Goal: Task Accomplishment & Management: Complete application form

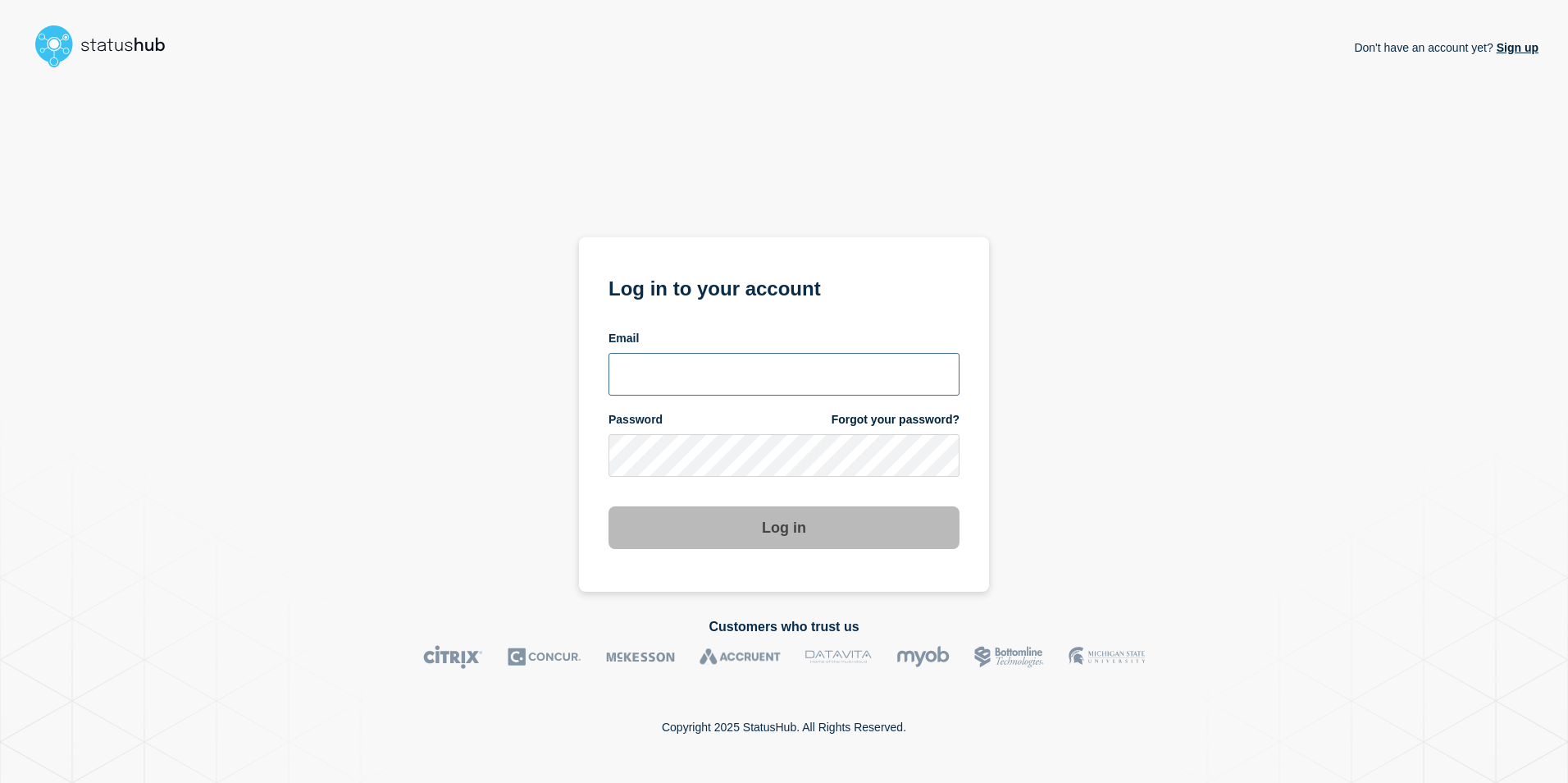
type input "[EMAIL_ADDRESS][PERSON_NAME][DOMAIN_NAME]"
click at [1100, 471] on div "Don't have an account yet? Sign up Log in to your account Email anya.logue@bcu.…" at bounding box center [784, 333] width 1510 height 517
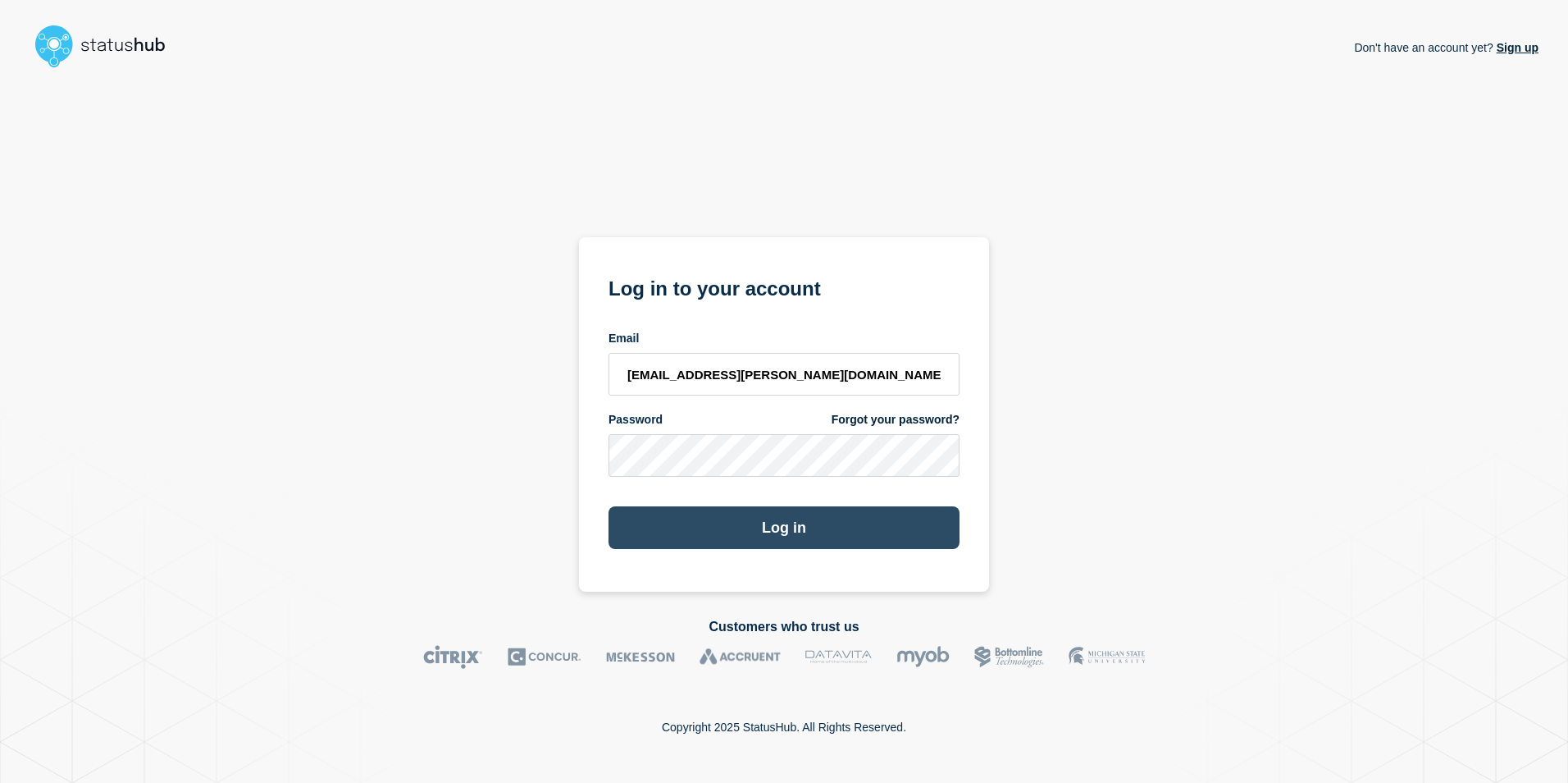
click at [822, 513] on button "Log in" at bounding box center [784, 528] width 351 height 43
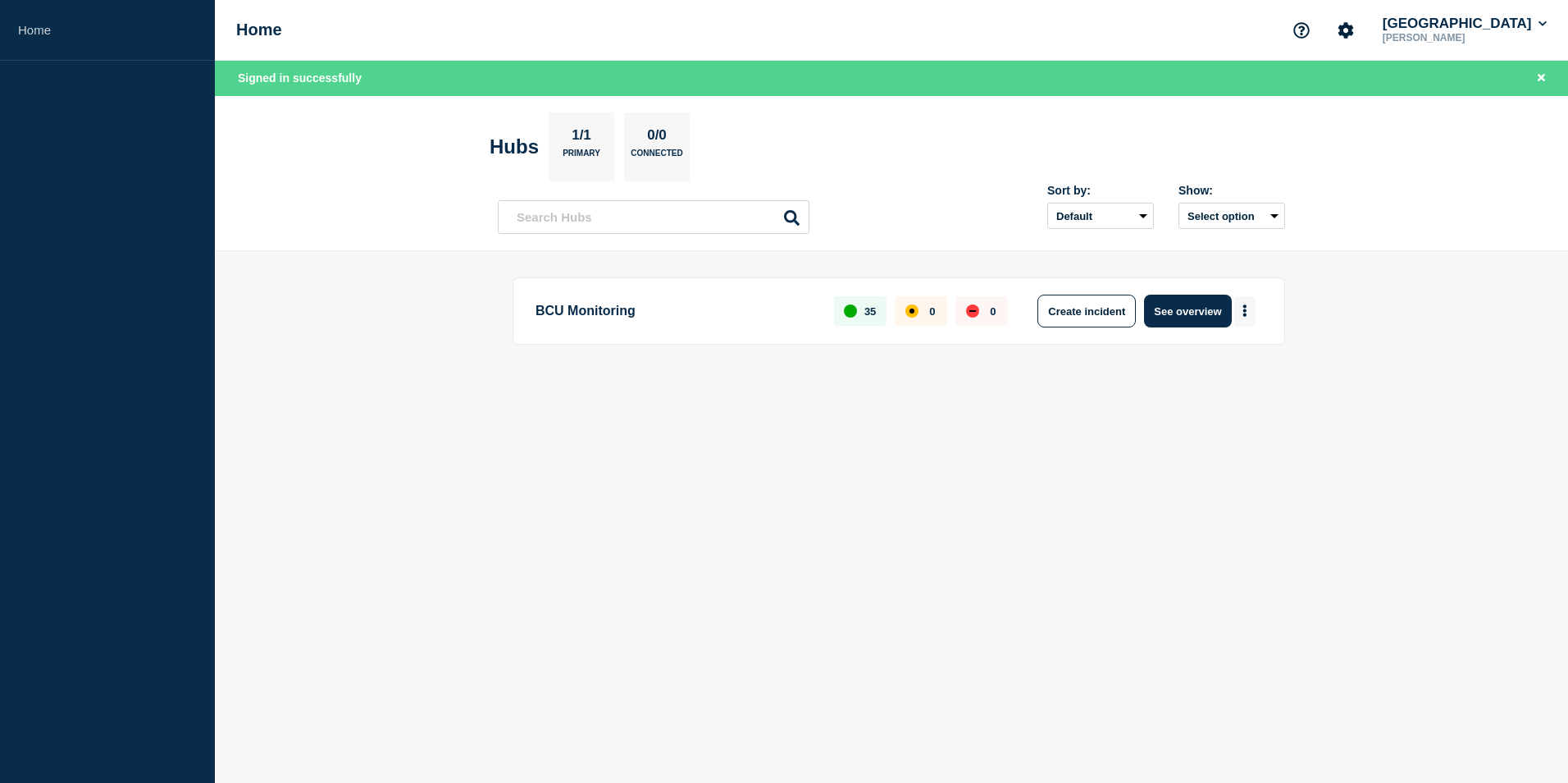
click at [1246, 301] on button "More actions" at bounding box center [1245, 311] width 21 height 30
click at [1241, 357] on button "Create maintenance" at bounding box center [1240, 361] width 111 height 14
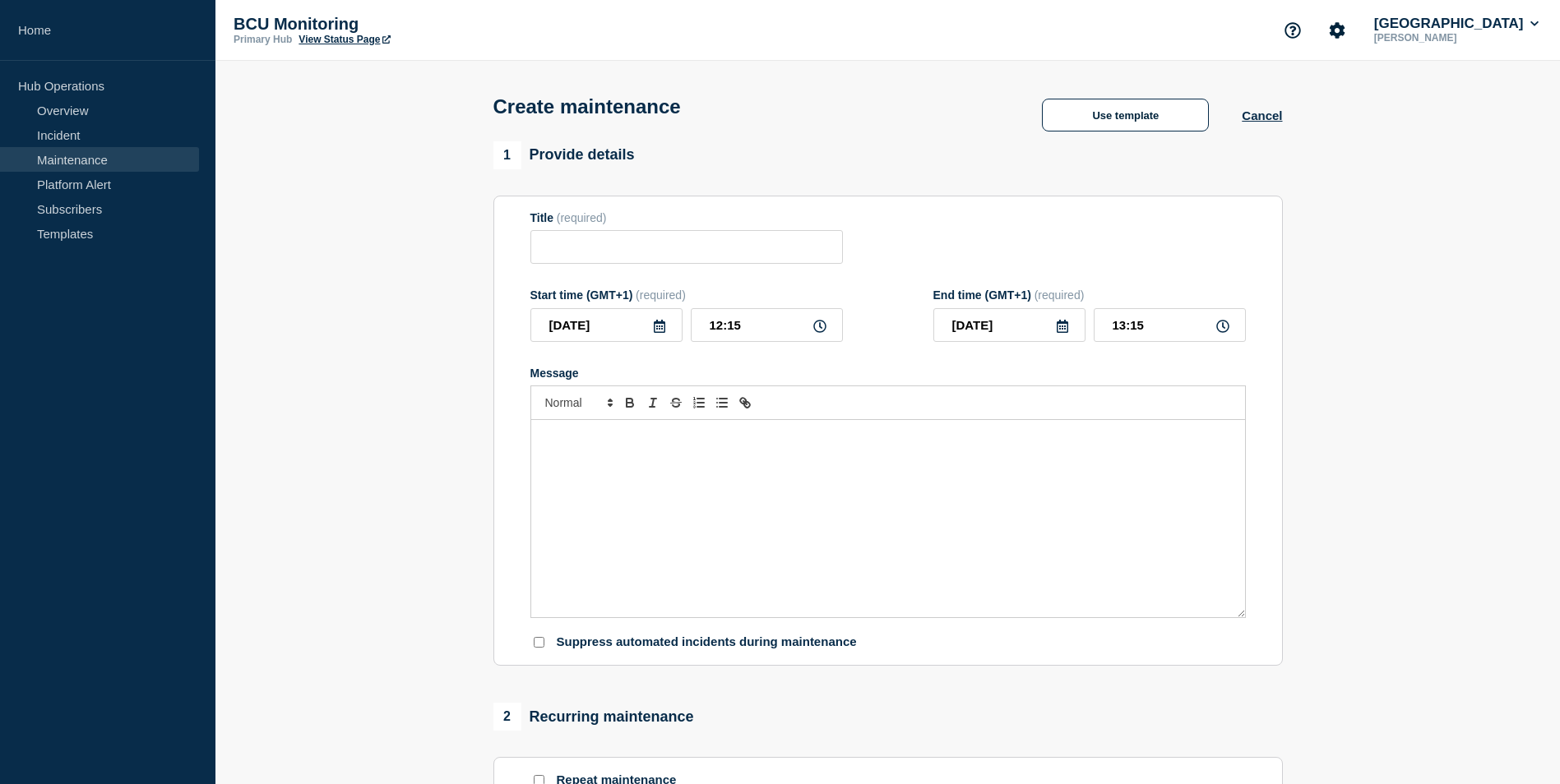
click at [738, 442] on p "Message" at bounding box center [887, 436] width 689 height 15
click at [688, 465] on div "Message" at bounding box center [888, 518] width 714 height 197
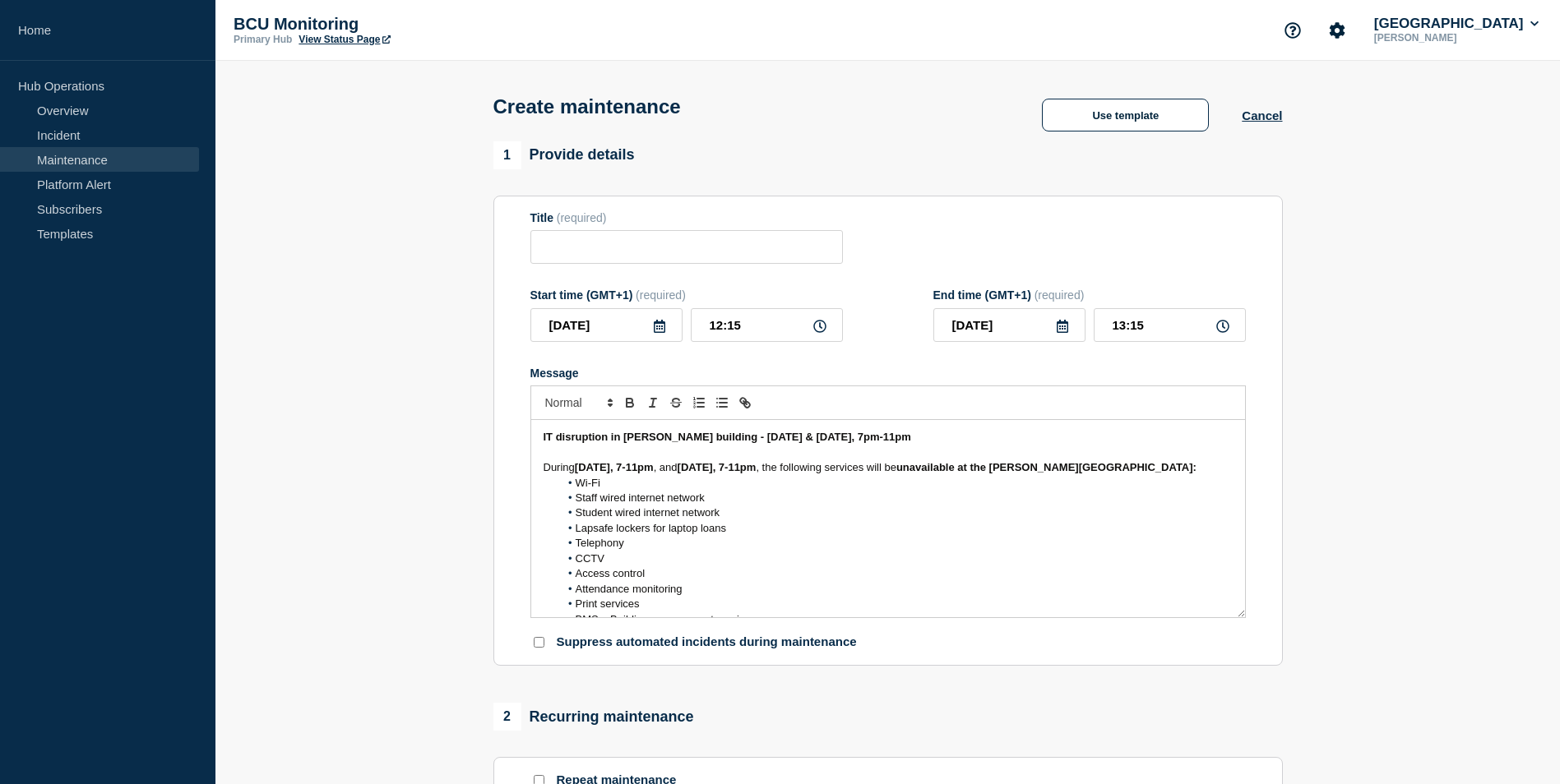
click at [639, 443] on strong "IT disruption in [PERSON_NAME] building - [DATE] & [DATE], 7pm-11pm" at bounding box center [727, 436] width 367 height 13
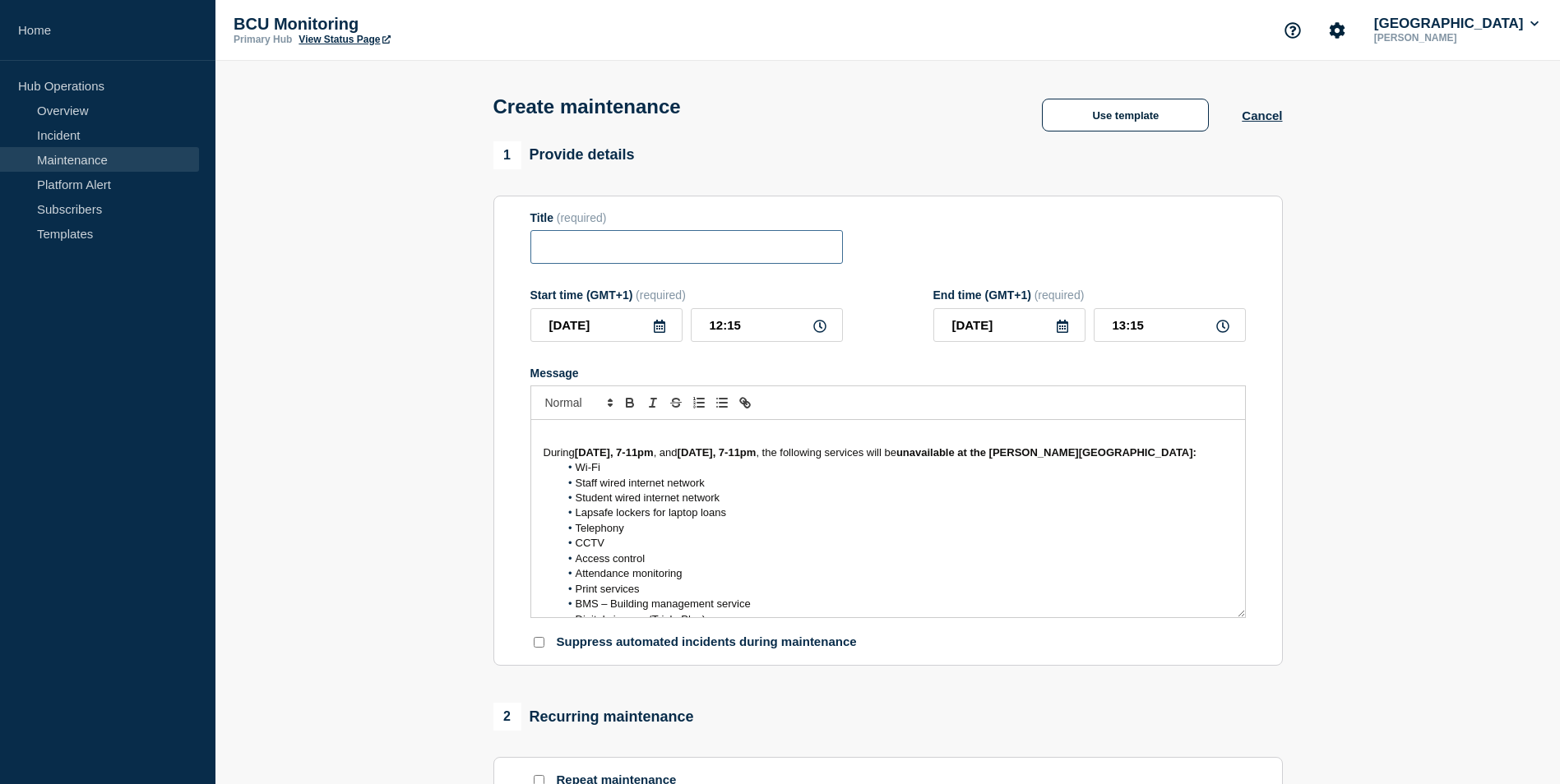
click at [634, 263] on input "Title" at bounding box center [687, 247] width 313 height 34
paste input "IT disruption in [PERSON_NAME] building - [DATE] & [DATE], 7pm-11pm"
type input "IT disruption in [PERSON_NAME] building - [DATE] & [DATE], 7pm-11pm"
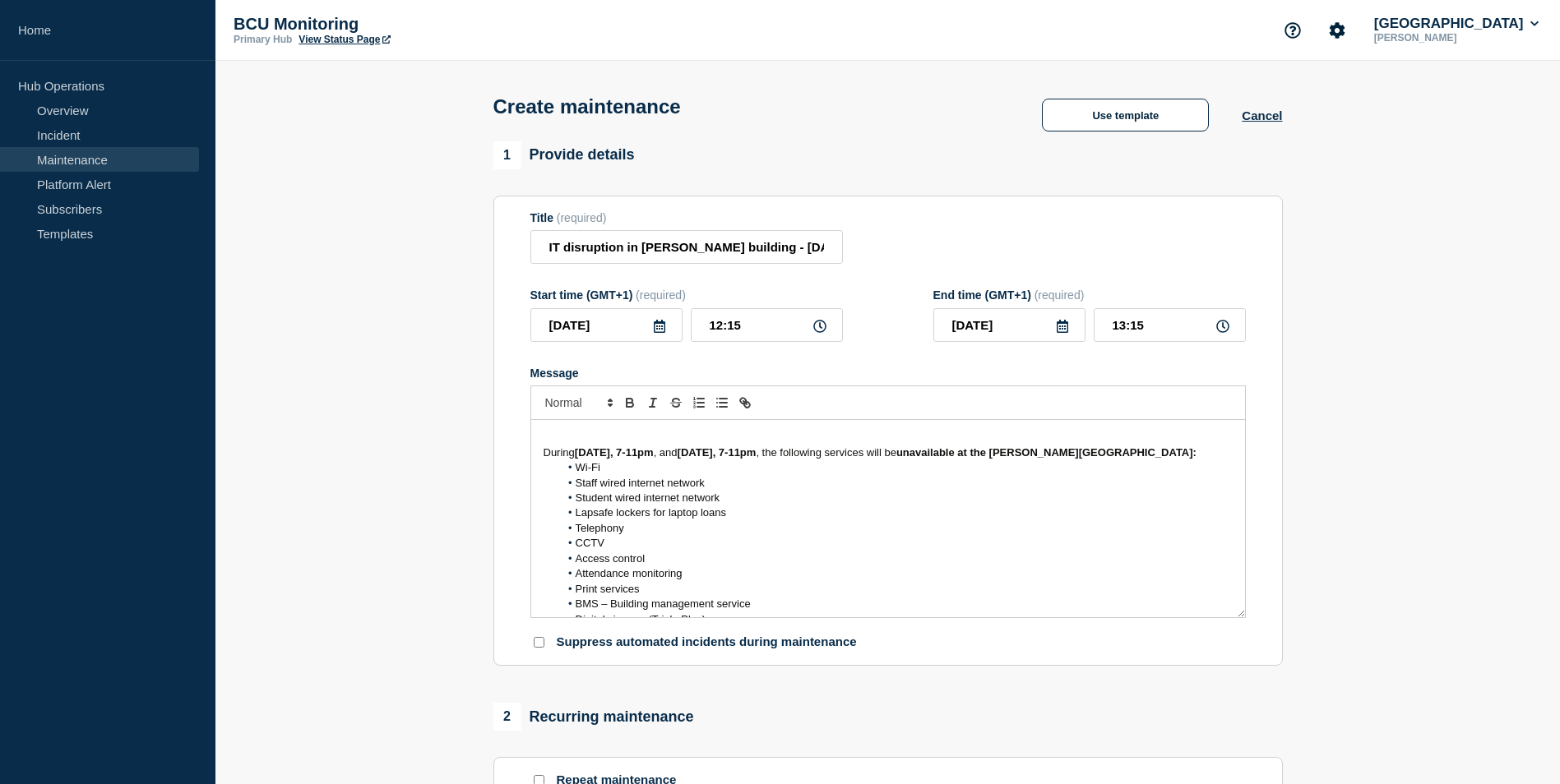
click at [539, 445] on div "During [DATE], 7-11pm , and [DATE], 7-11pm , the following services will be una…" at bounding box center [888, 518] width 714 height 197
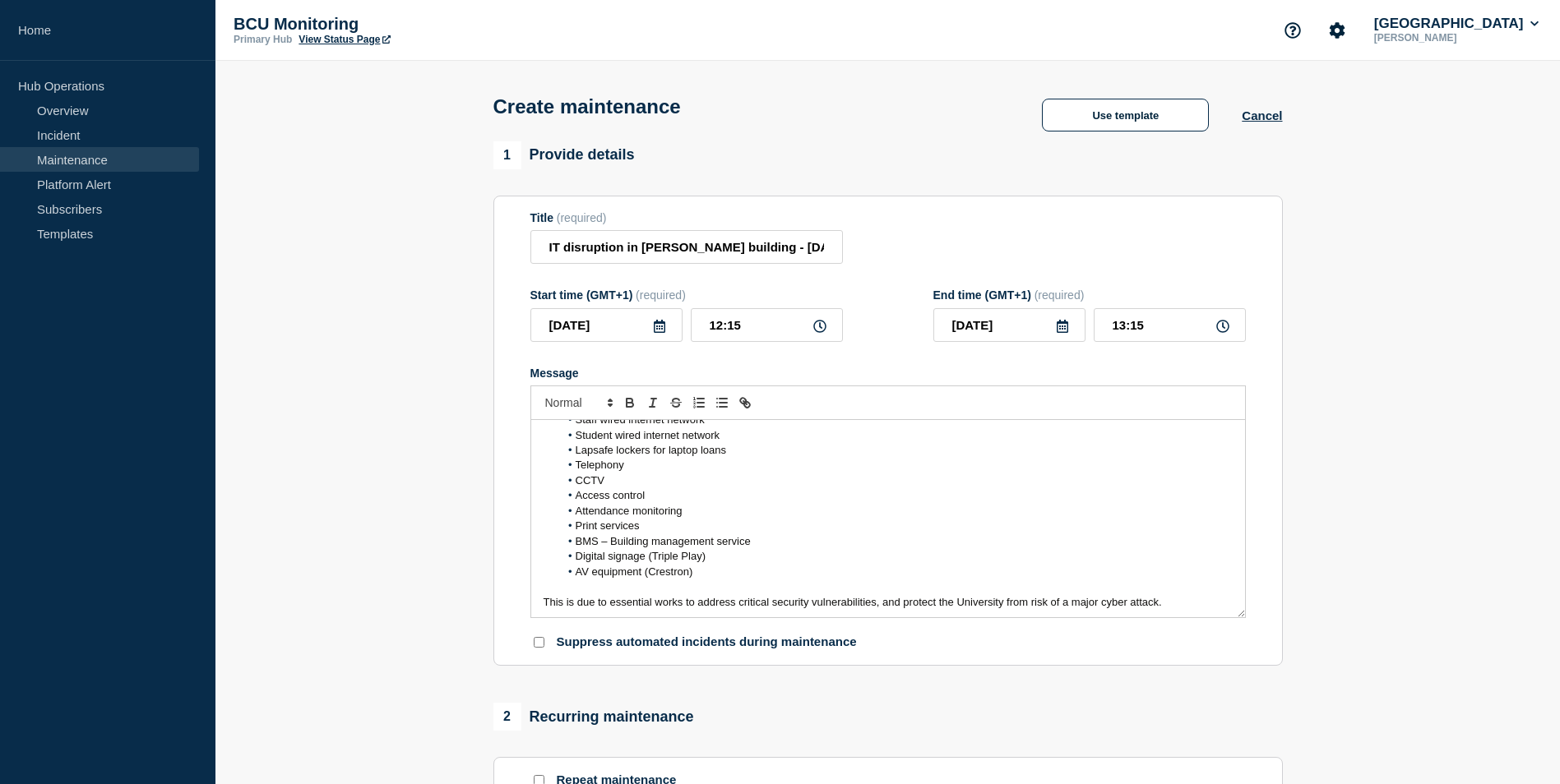
scroll to position [111, 0]
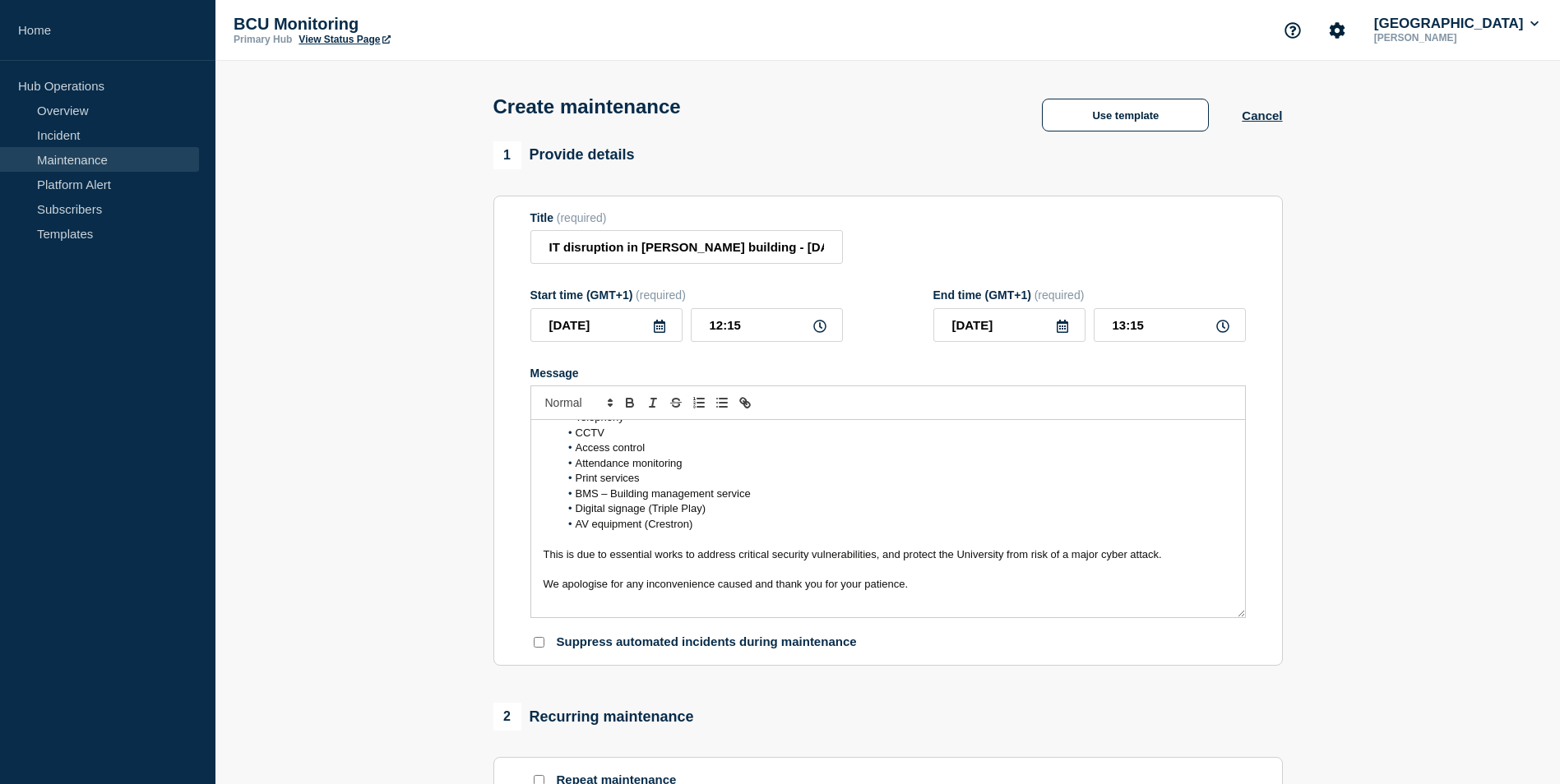
click at [1036, 607] on p "Message" at bounding box center [887, 599] width 689 height 15
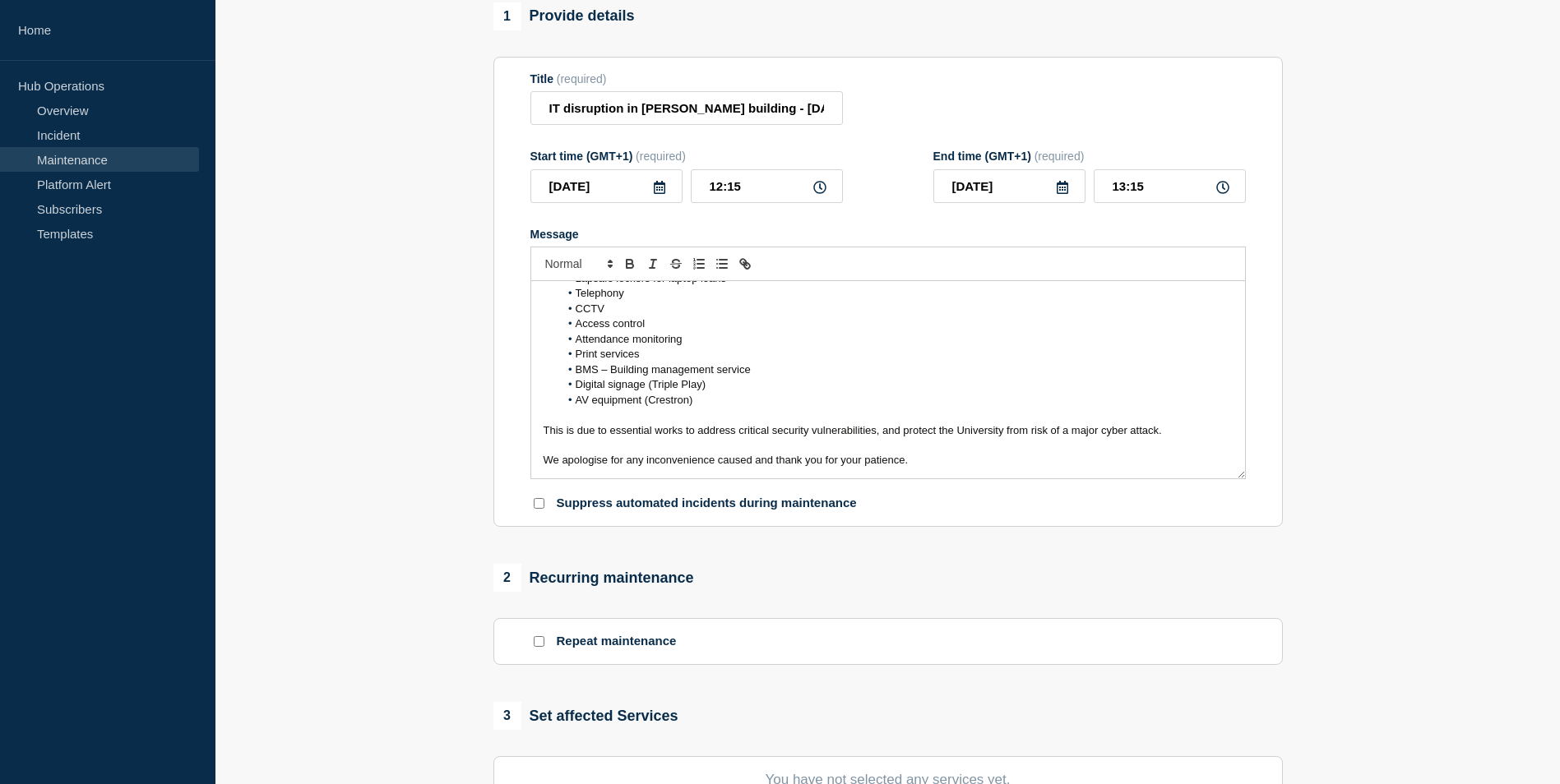
scroll to position [0, 0]
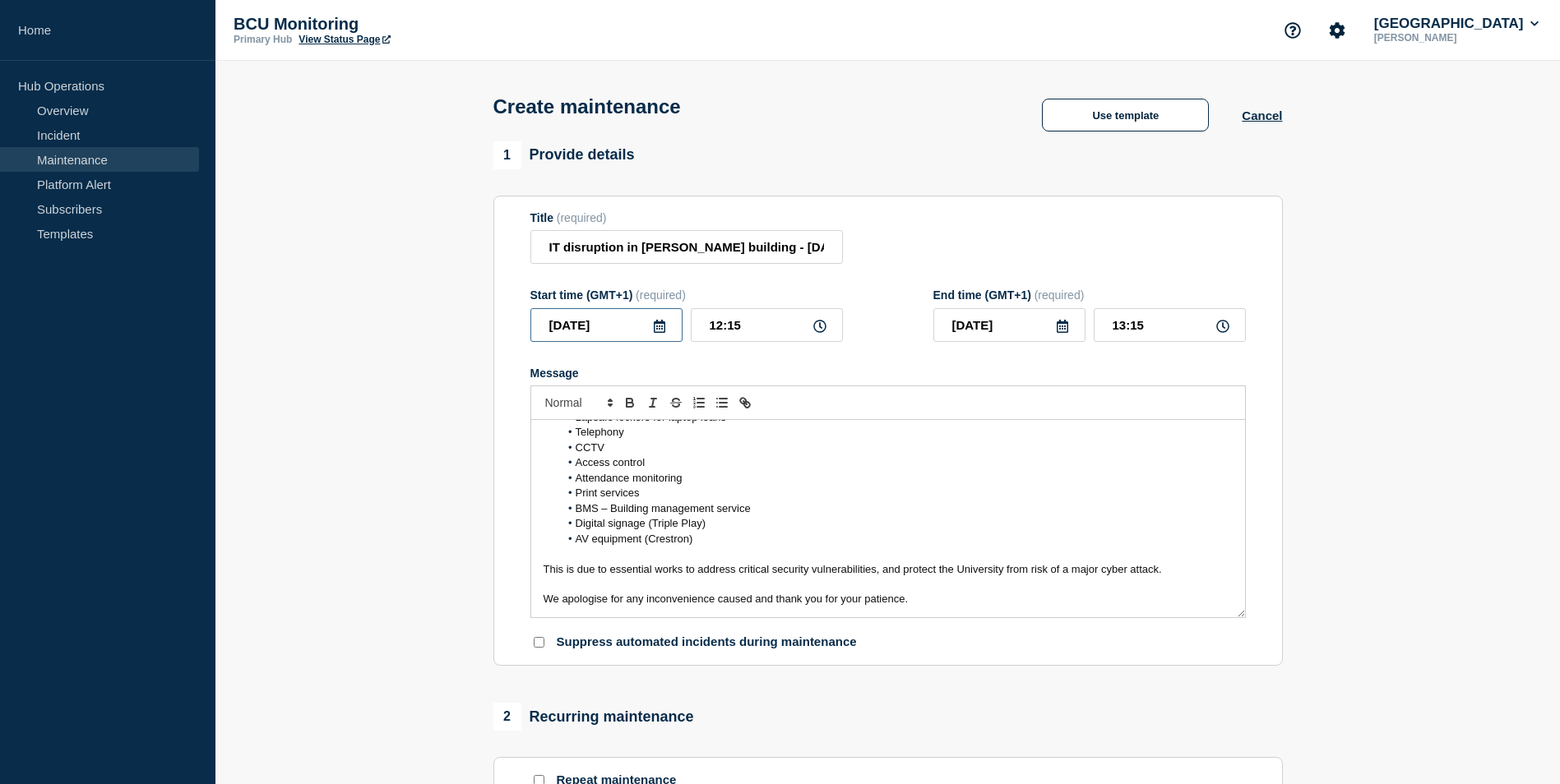
click at [662, 338] on input "[DATE]" at bounding box center [607, 325] width 152 height 34
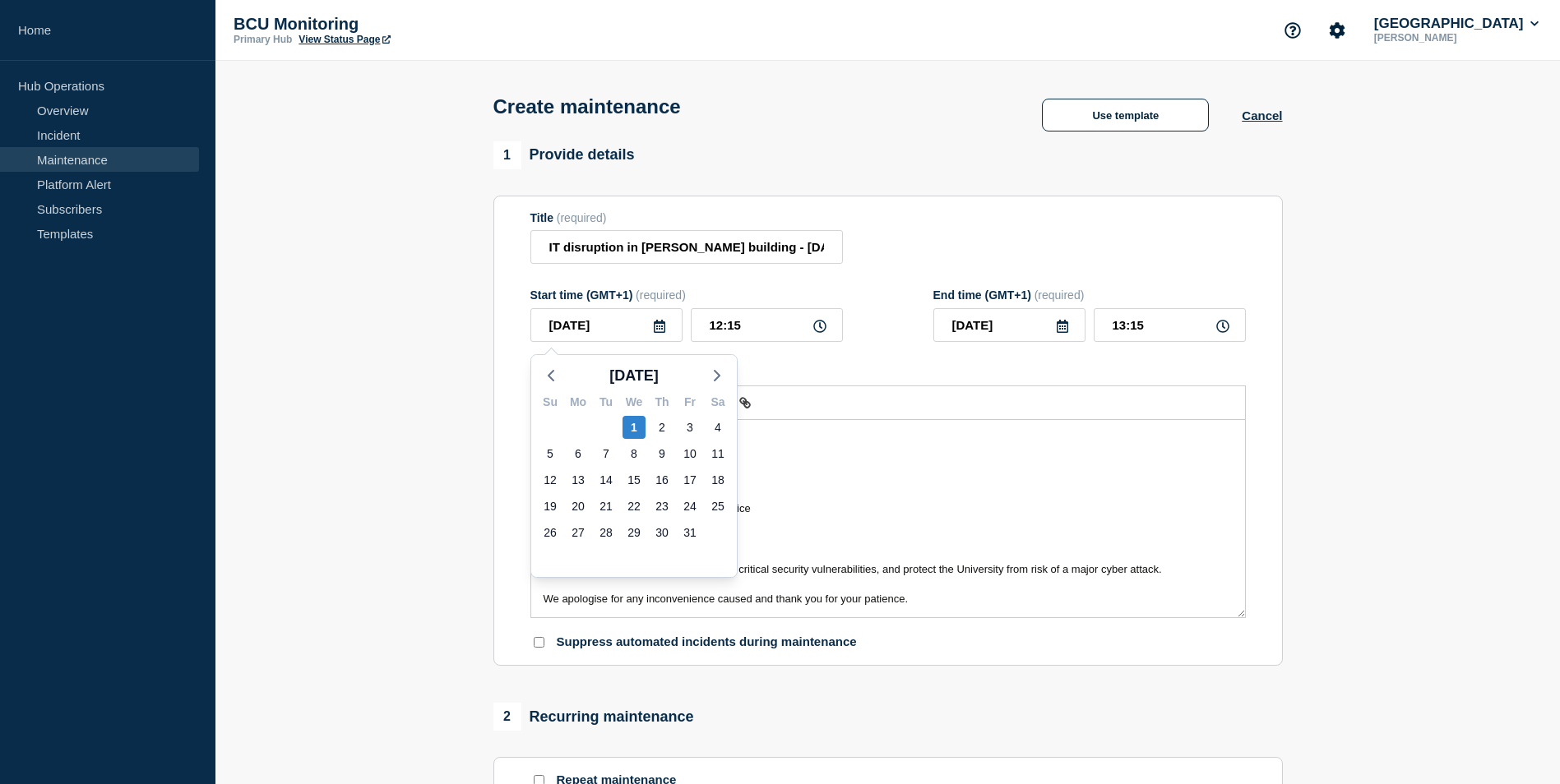
click at [1015, 501] on li "Print services" at bounding box center [895, 492] width 673 height 15
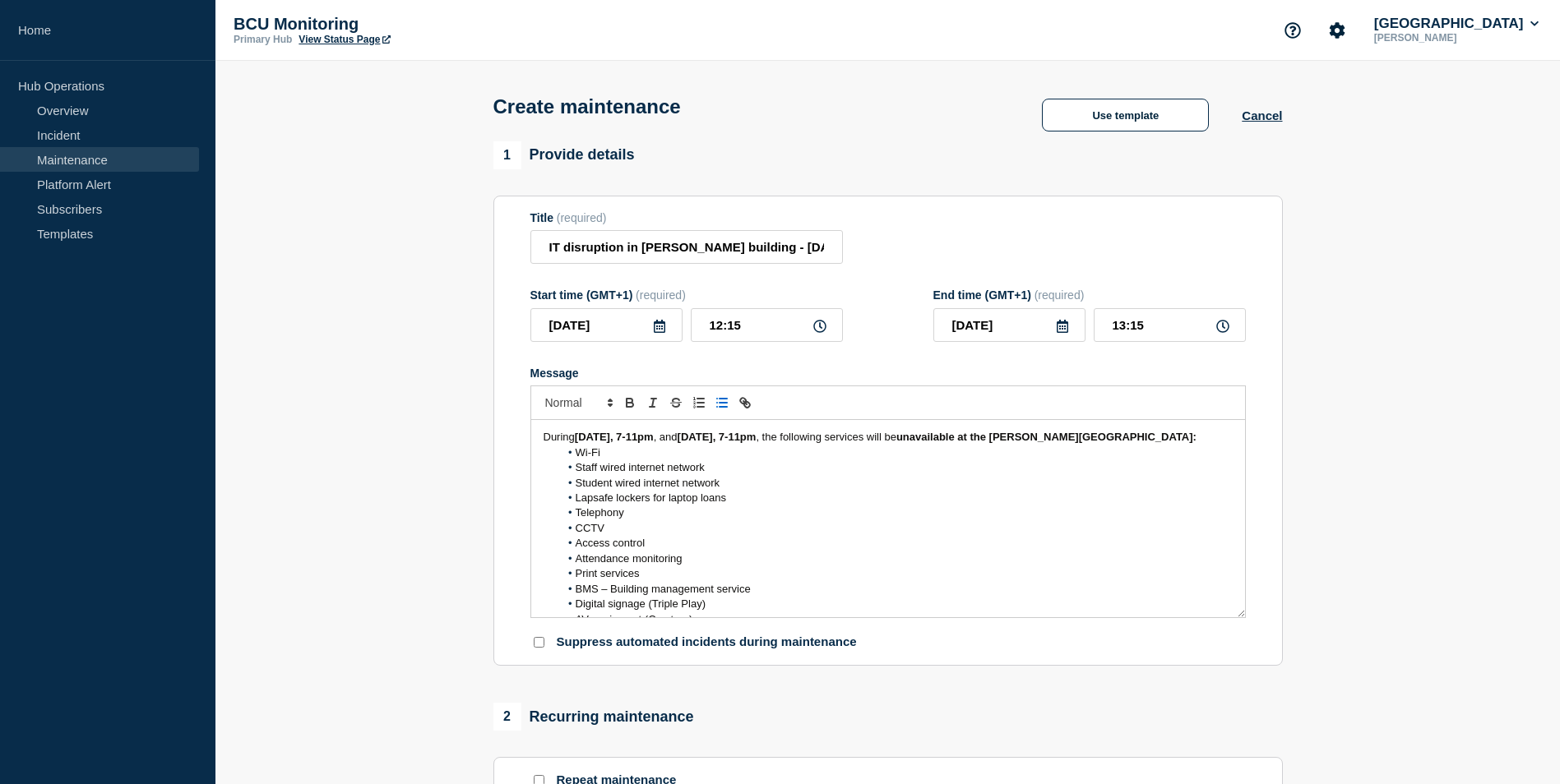
click at [660, 333] on icon at bounding box center [658, 325] width 13 height 13
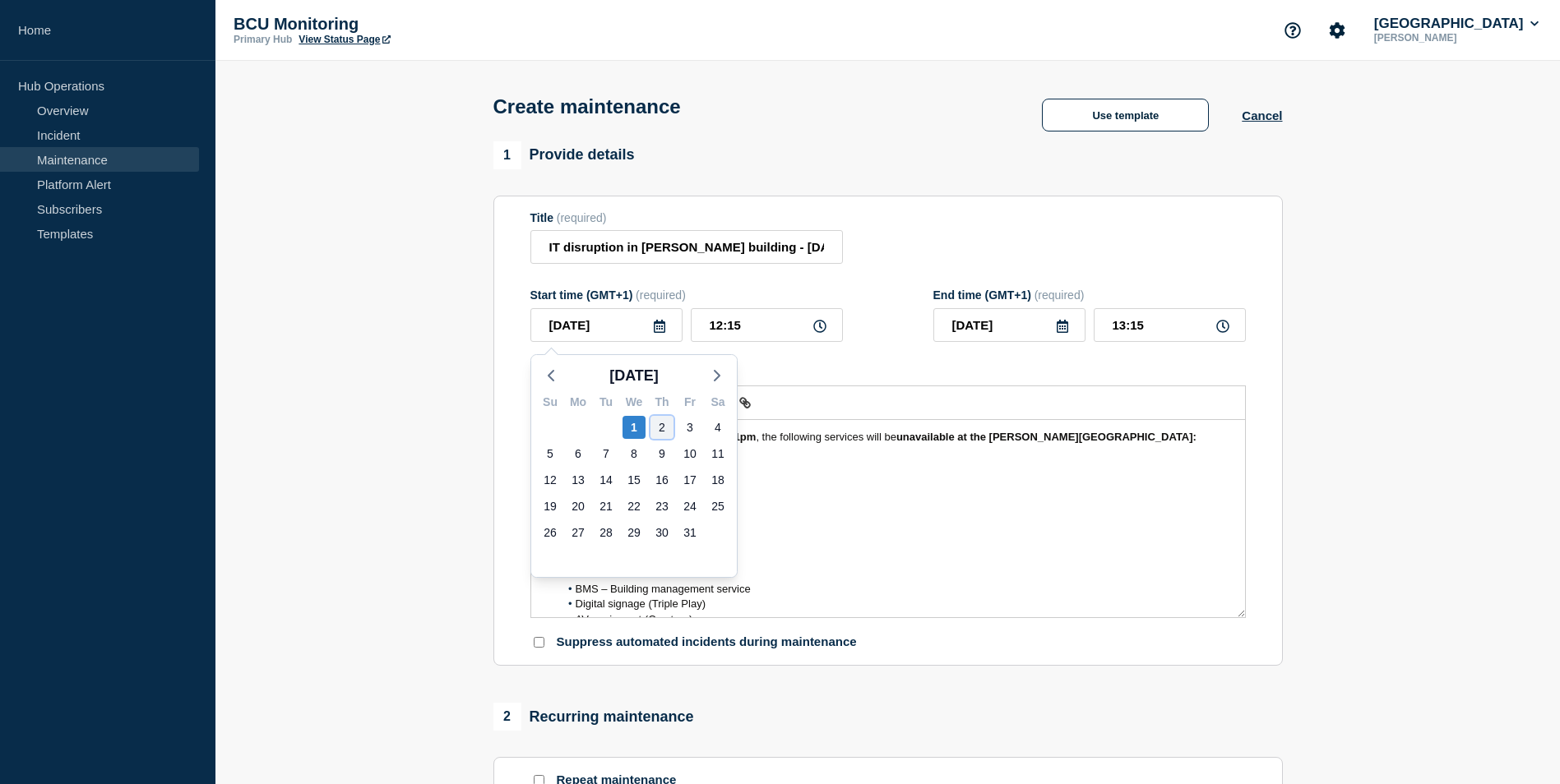
click at [670, 422] on div "2" at bounding box center [662, 428] width 23 height 23
type input "[DATE]"
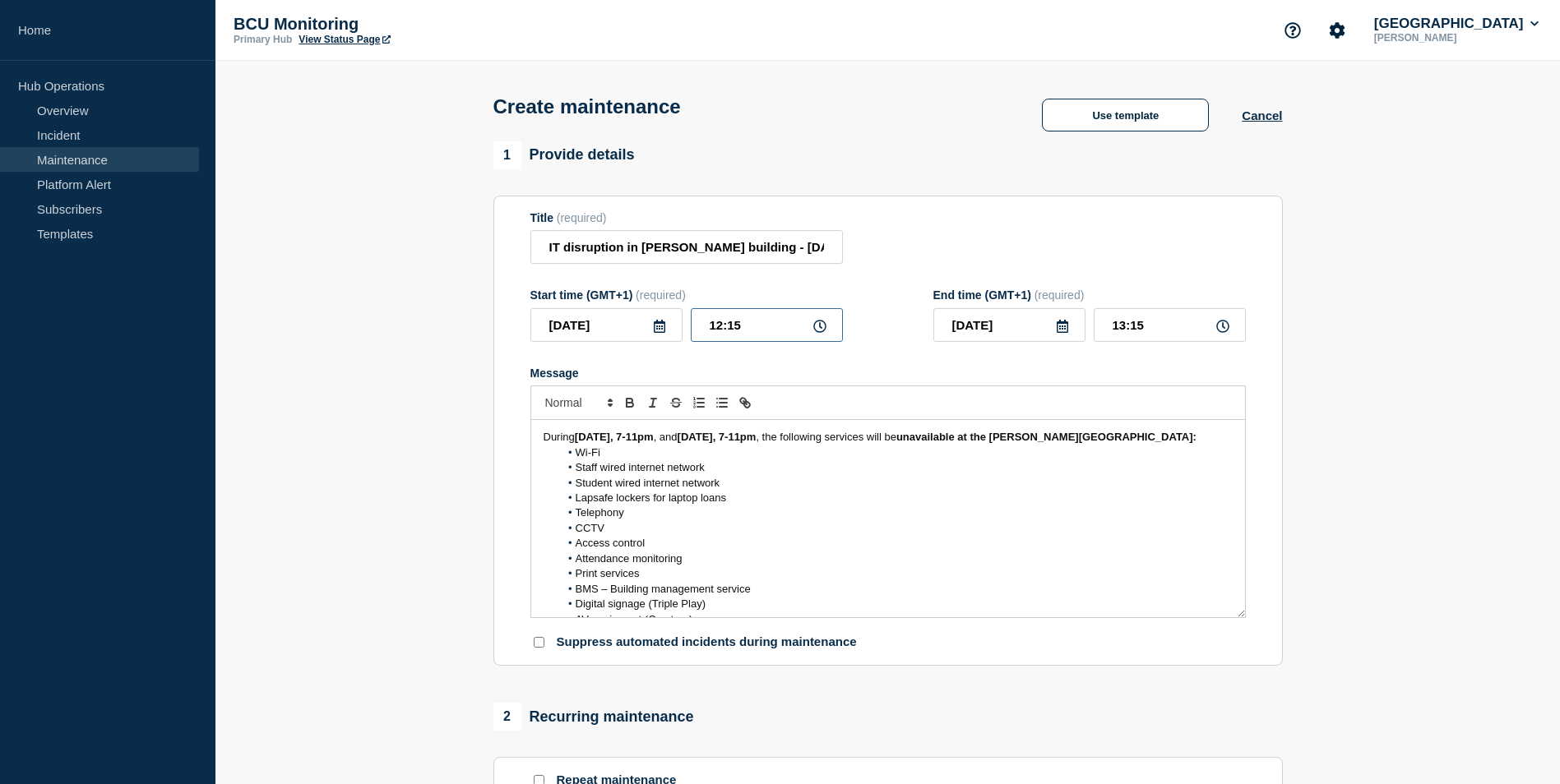
drag, startPoint x: 791, startPoint y: 342, endPoint x: 690, endPoint y: 344, distance: 101.0
click at [691, 342] on input "12:15" at bounding box center [767, 325] width 152 height 34
type input "19:00"
type input "20:00"
click at [1065, 338] on input "[DATE]" at bounding box center [1009, 325] width 152 height 34
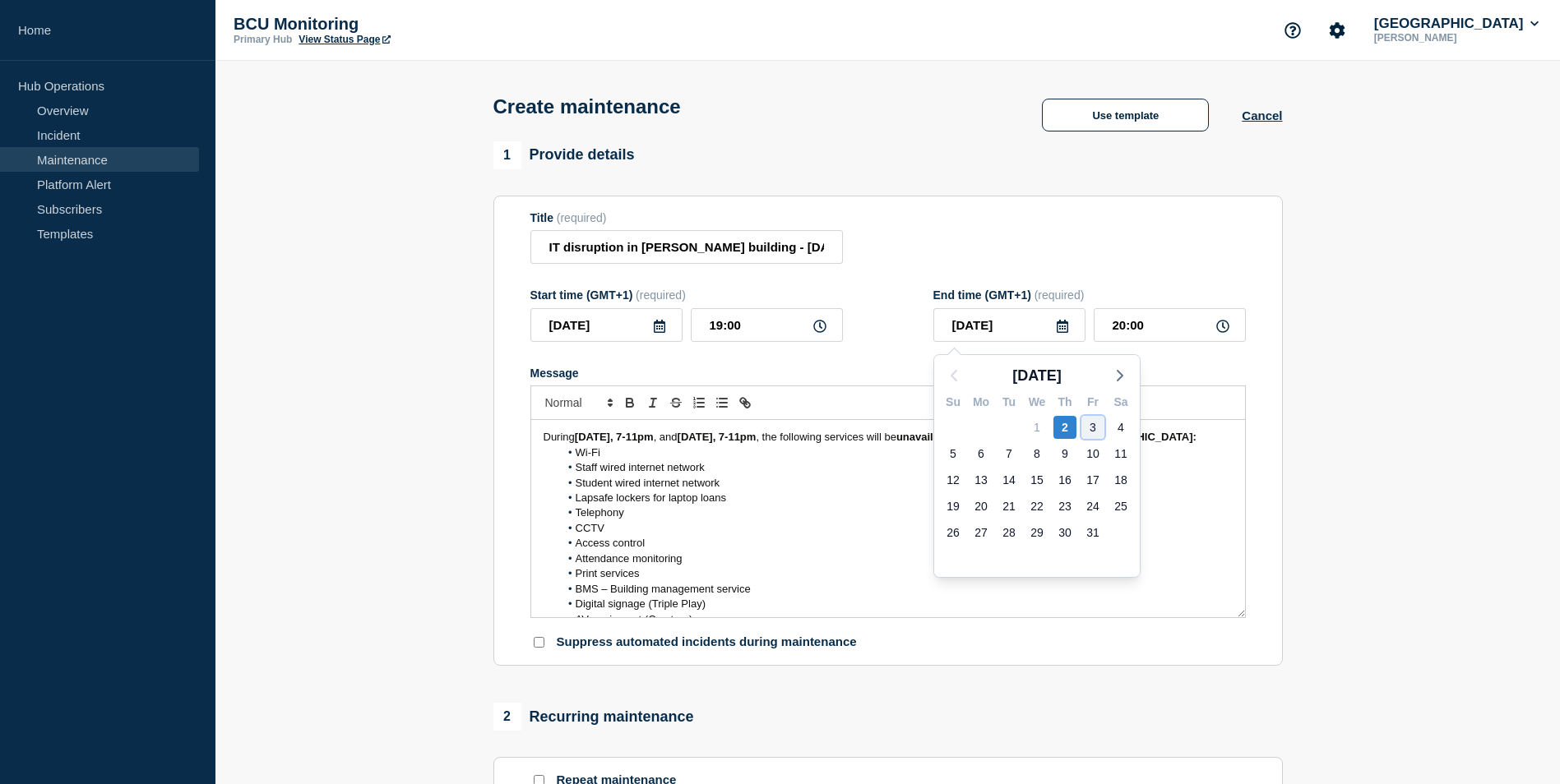
click at [1094, 425] on div "3" at bounding box center [1093, 428] width 23 height 23
type input "[DATE]"
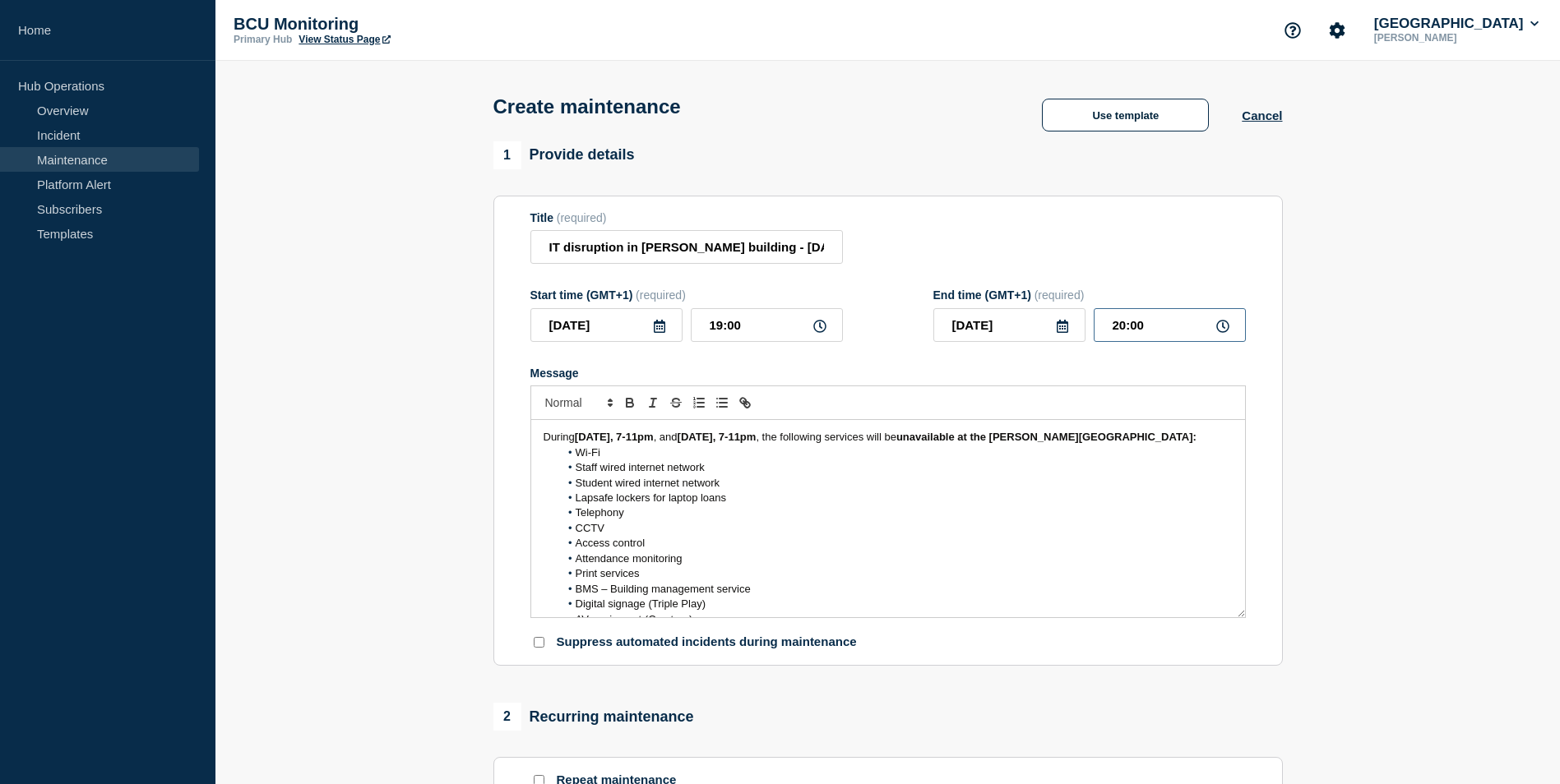
drag, startPoint x: 1181, startPoint y: 329, endPoint x: 1016, endPoint y: 317, distance: 165.4
click at [1016, 317] on div "[DATE] 20:00" at bounding box center [1089, 325] width 313 height 34
type input "23:00"
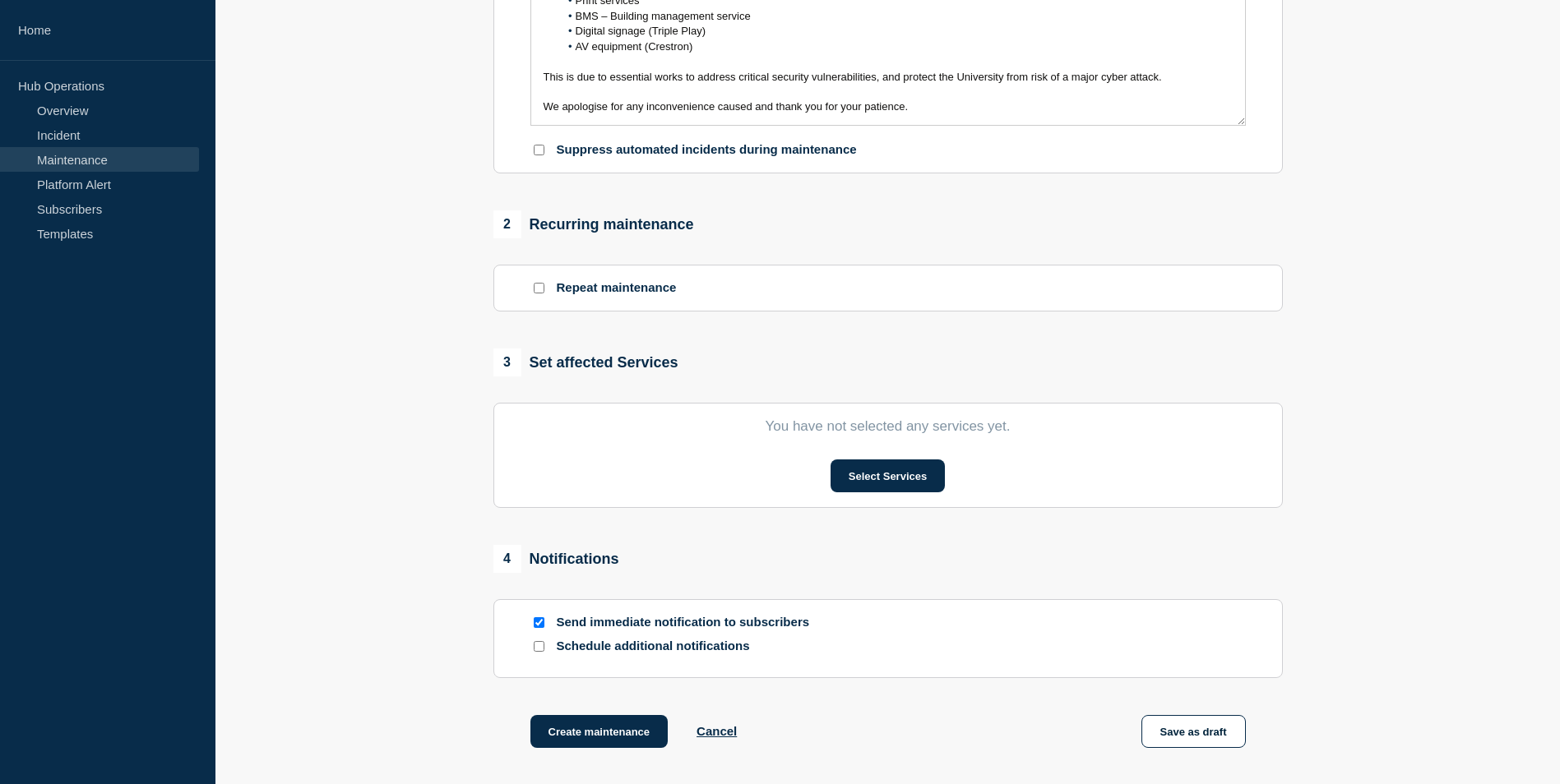
scroll to position [493, 0]
click at [886, 487] on button "Select Services" at bounding box center [887, 475] width 114 height 33
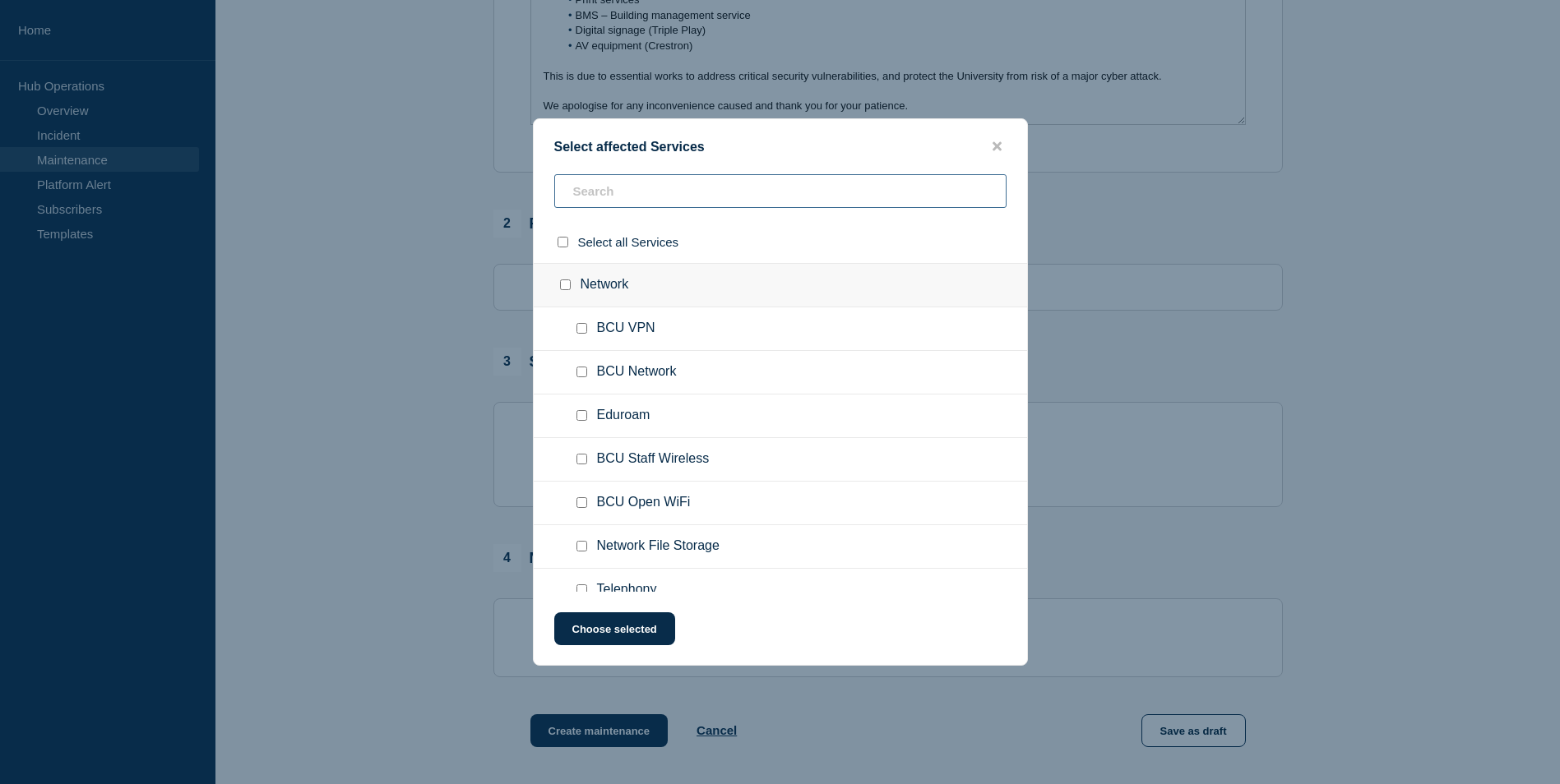
click at [613, 194] on input "text" at bounding box center [780, 190] width 452 height 34
click at [652, 369] on span "BCU Network" at bounding box center [637, 372] width 80 height 17
click at [581, 372] on input "BCU Network checkbox" at bounding box center [581, 371] width 11 height 11
checkbox input "true"
click at [585, 415] on input "Eduroam checkbox" at bounding box center [581, 415] width 11 height 11
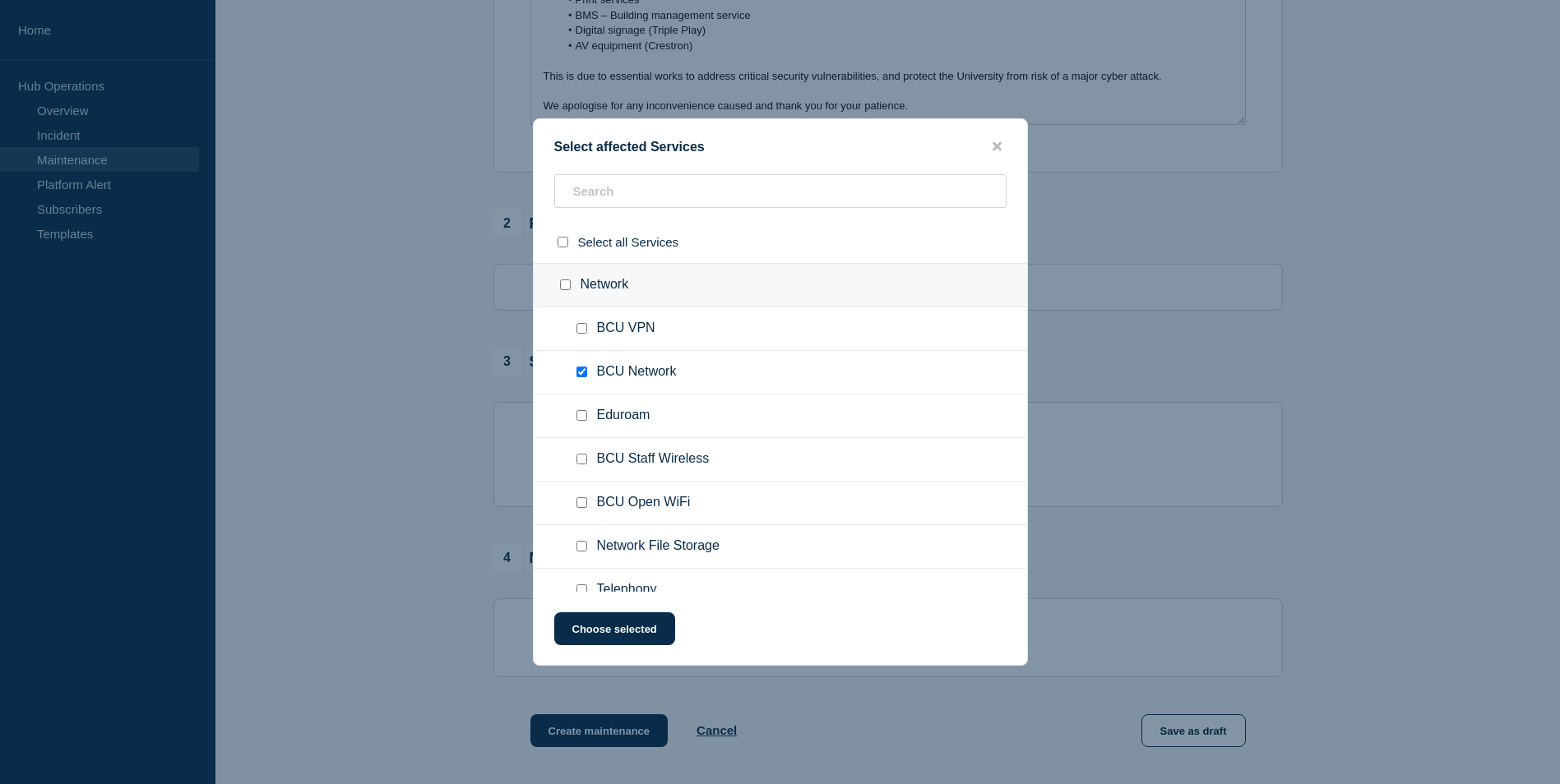
checkbox input "true"
click at [579, 454] on div at bounding box center [585, 459] width 23 height 17
click at [580, 456] on input "BCU Staff Wireless checkbox" at bounding box center [581, 459] width 11 height 11
checkbox input "true"
click at [583, 504] on input "BCU Open WiFi checkbox" at bounding box center [581, 502] width 11 height 11
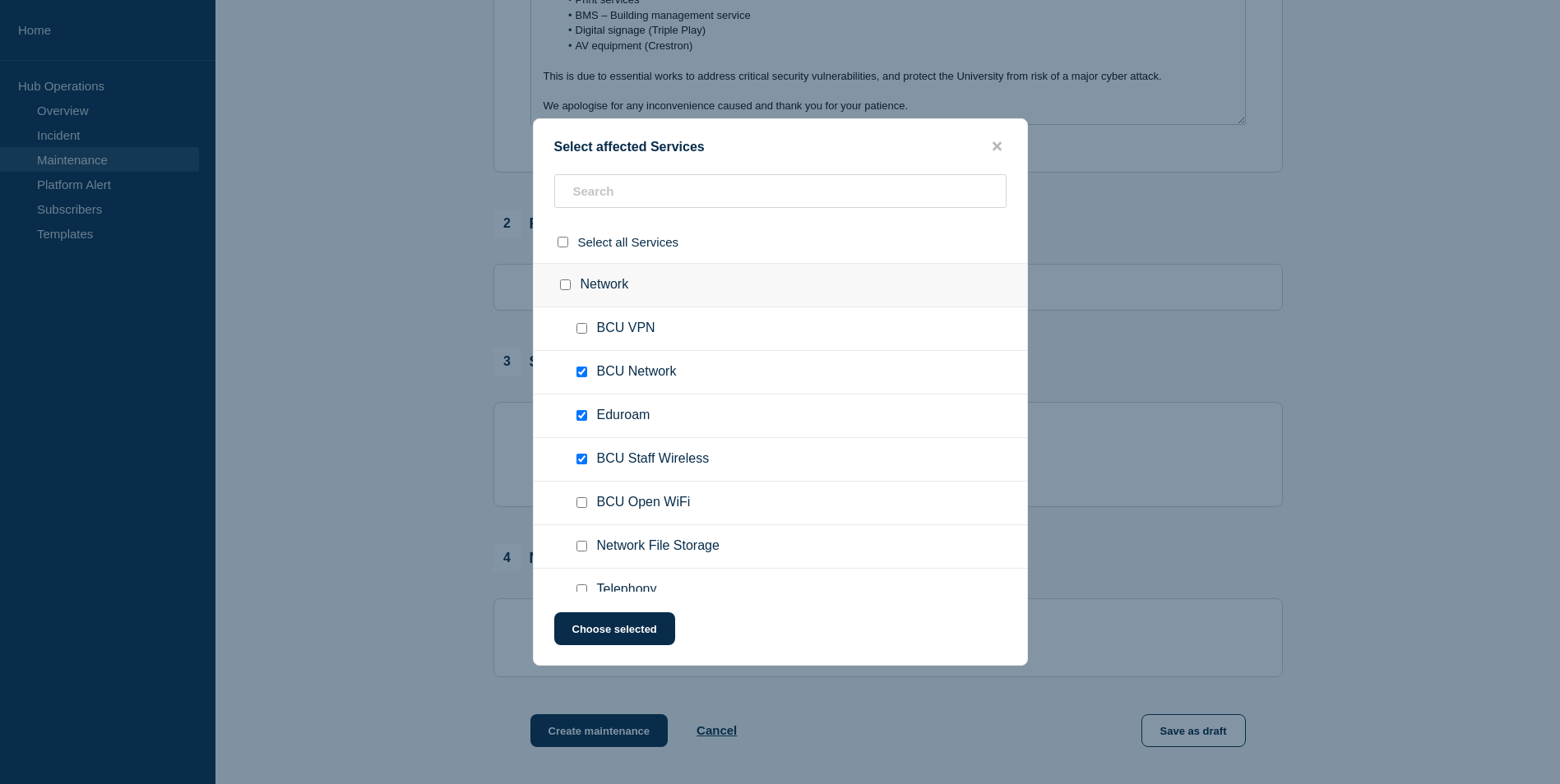
checkbox input "true"
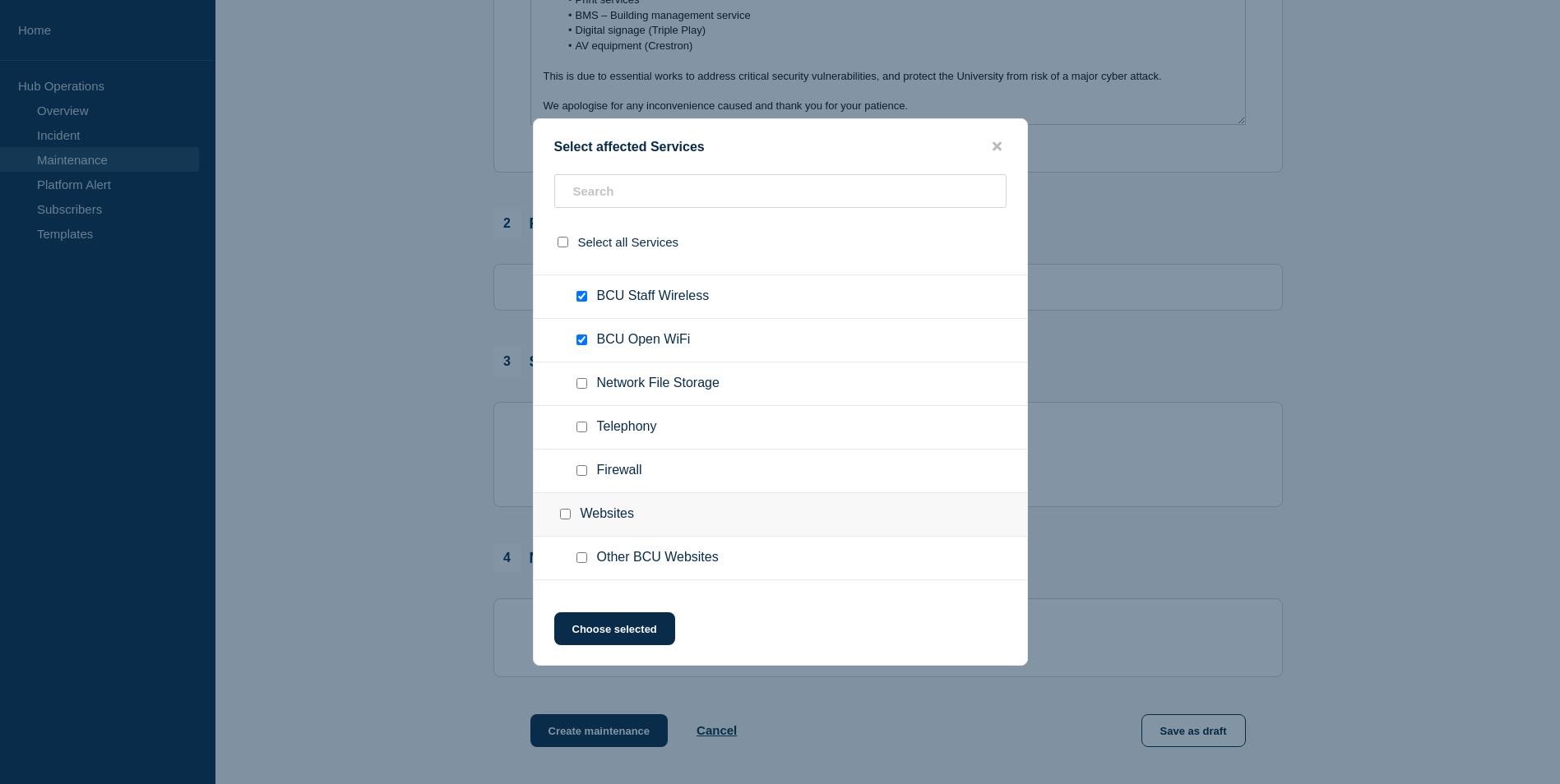
scroll to position [164, 0]
click at [585, 433] on div at bounding box center [585, 426] width 23 height 17
click at [587, 422] on div at bounding box center [585, 426] width 23 height 17
click at [585, 423] on input "Telephony checkbox" at bounding box center [581, 425] width 11 height 11
checkbox input "true"
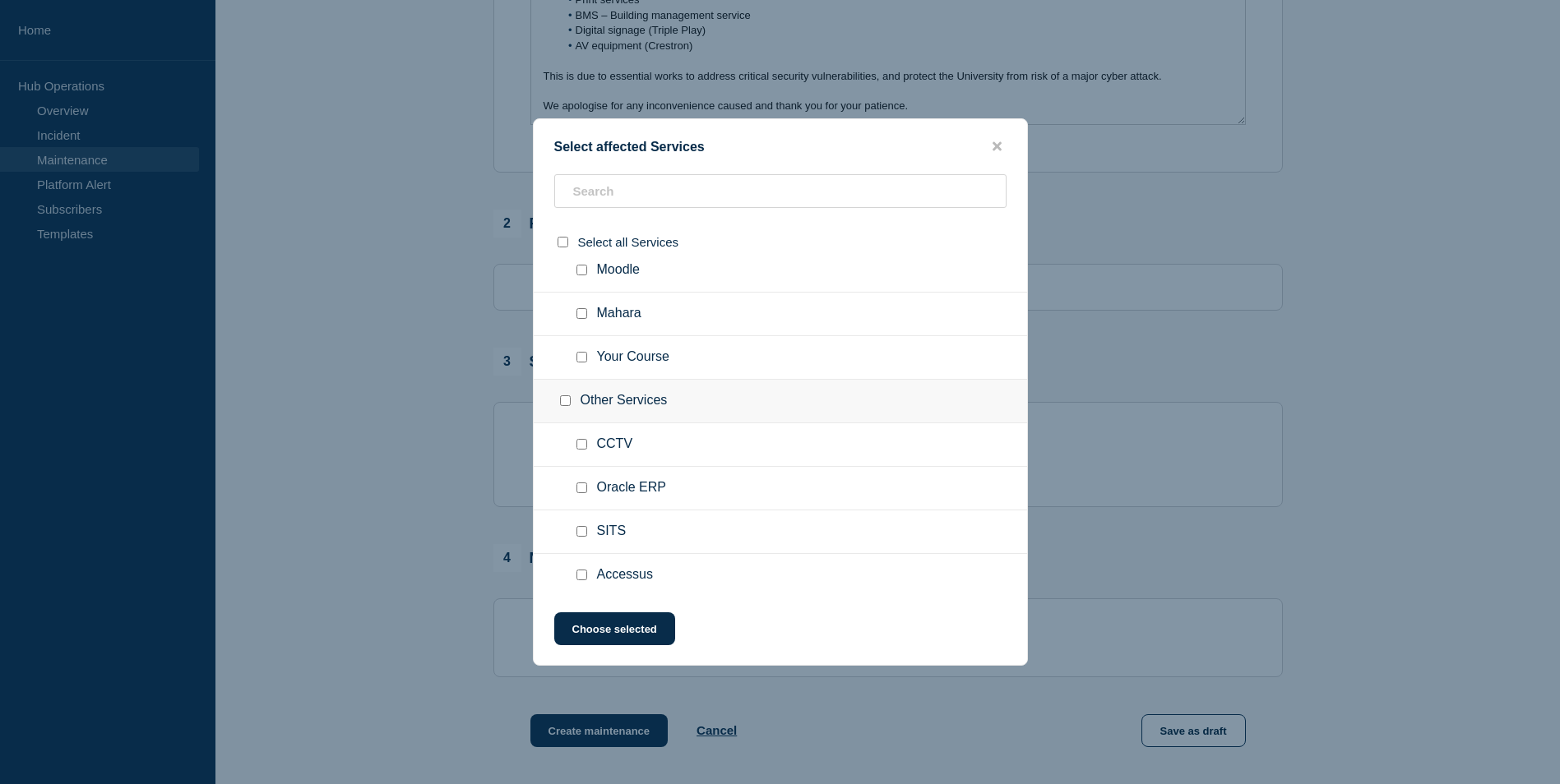
scroll to position [740, 0]
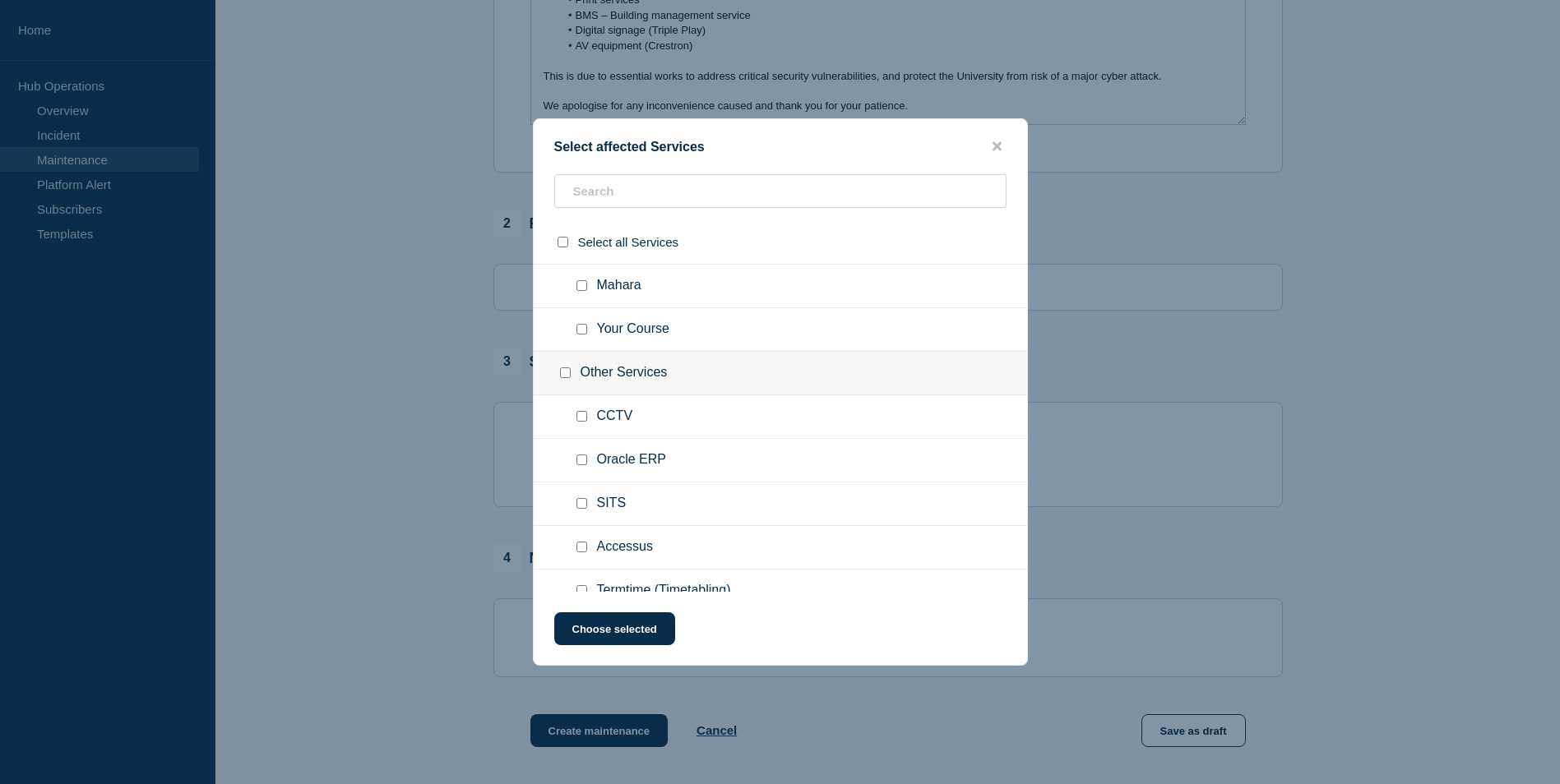
click at [579, 417] on input "CCTV checkbox" at bounding box center [581, 416] width 11 height 11
checkbox input "true"
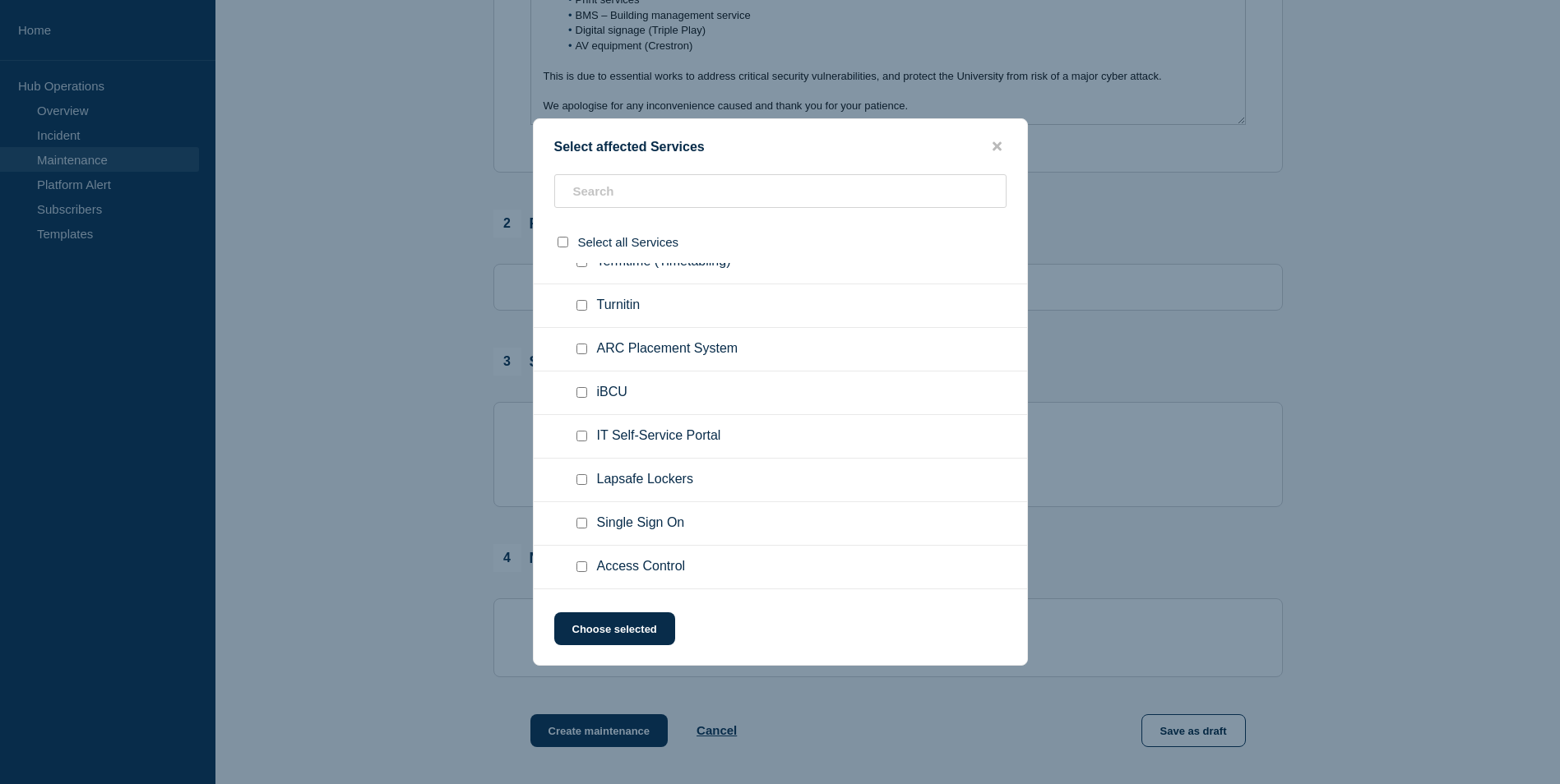
click at [579, 484] on input "Lapsafe Lockers checkbox" at bounding box center [581, 479] width 11 height 11
checkbox input "true"
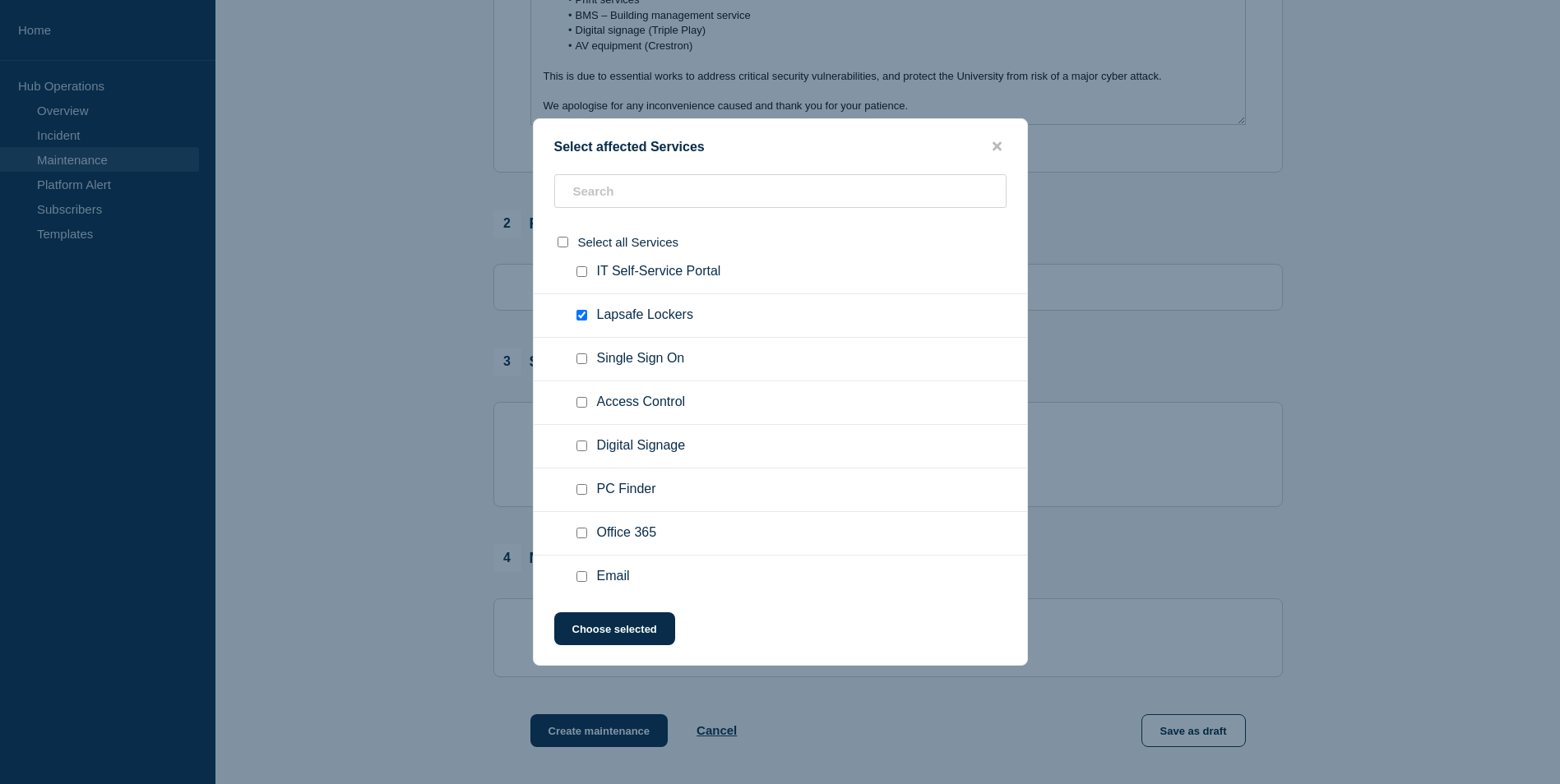
click at [583, 402] on input "Access Control checkbox" at bounding box center [581, 402] width 11 height 11
checkbox input "true"
click at [582, 368] on input "Digital Signage checkbox" at bounding box center [581, 363] width 11 height 11
checkbox input "true"
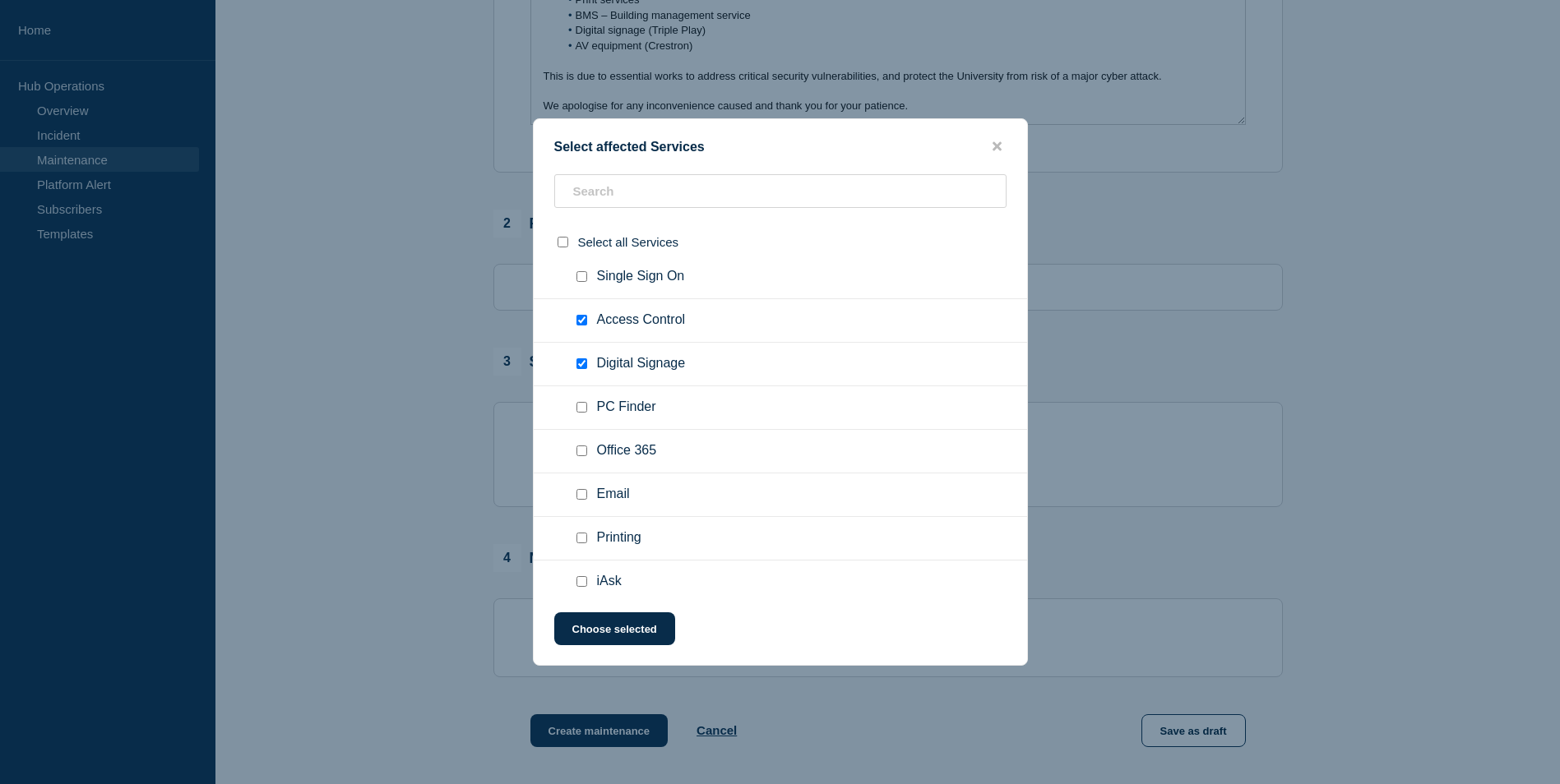
click at [584, 539] on input "Printing checkbox" at bounding box center [581, 537] width 11 height 11
checkbox input "true"
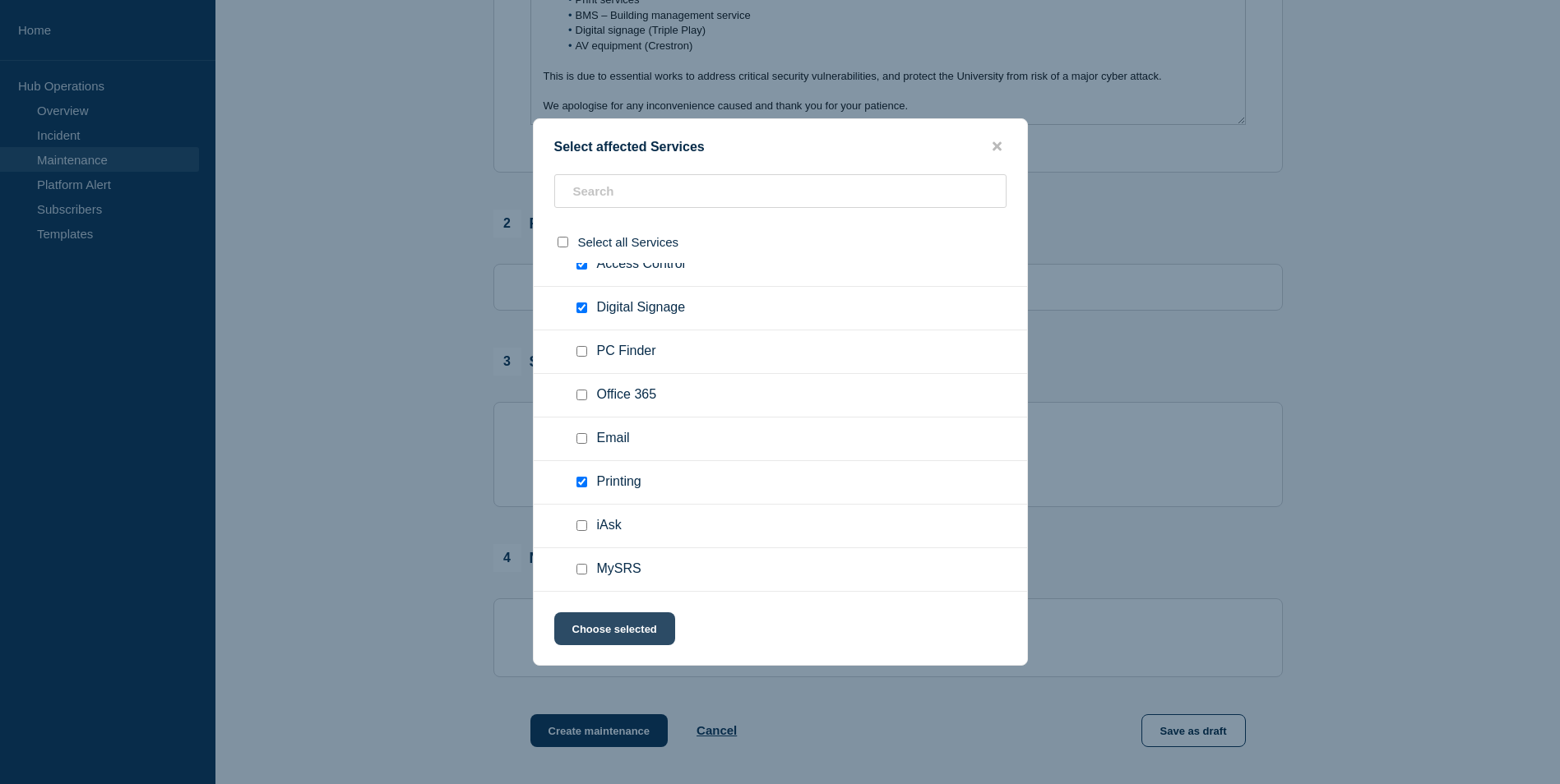
click at [637, 633] on button "Choose selected" at bounding box center [614, 629] width 121 height 33
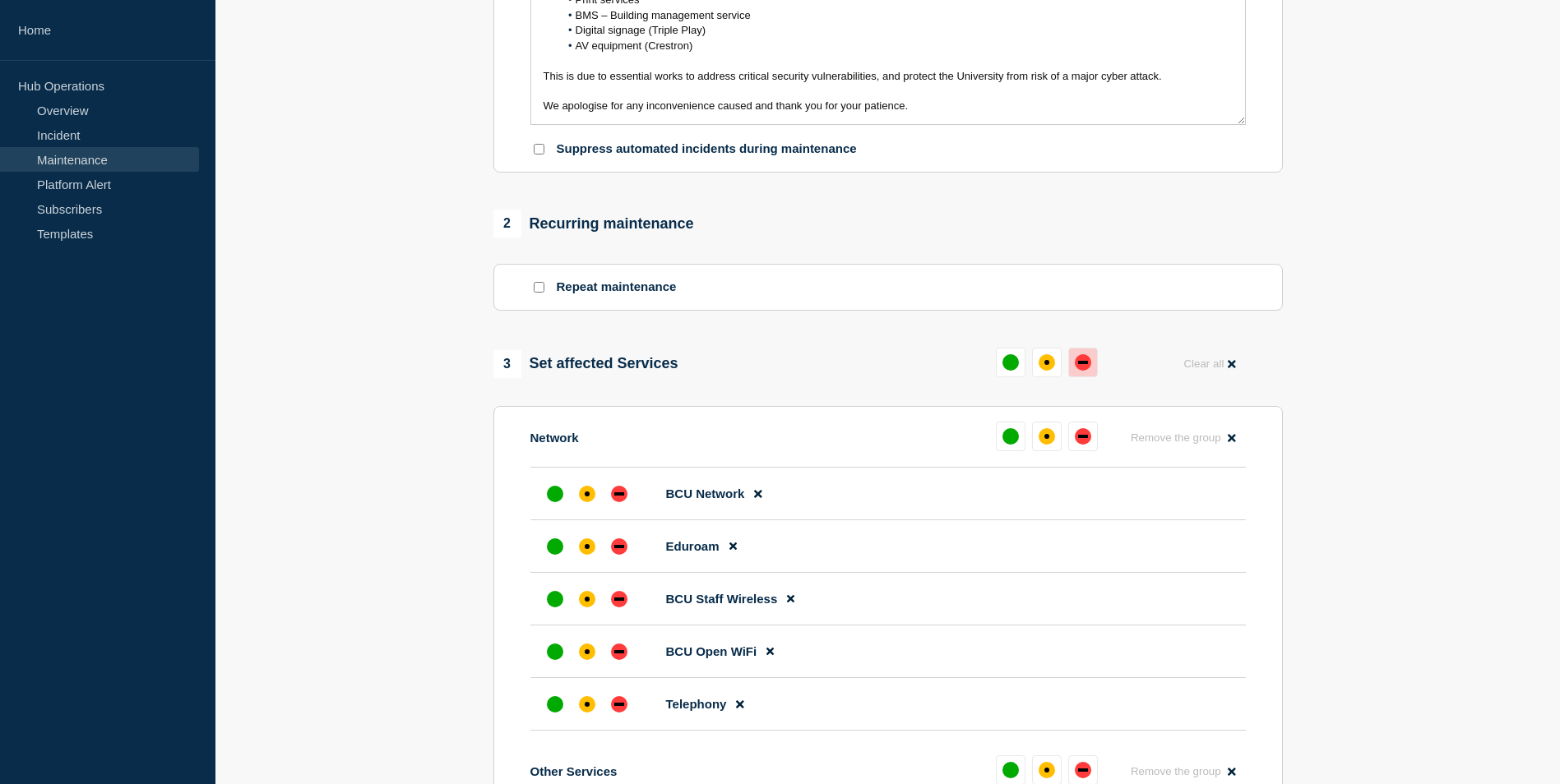
click at [1094, 351] on button at bounding box center [1082, 362] width 29 height 29
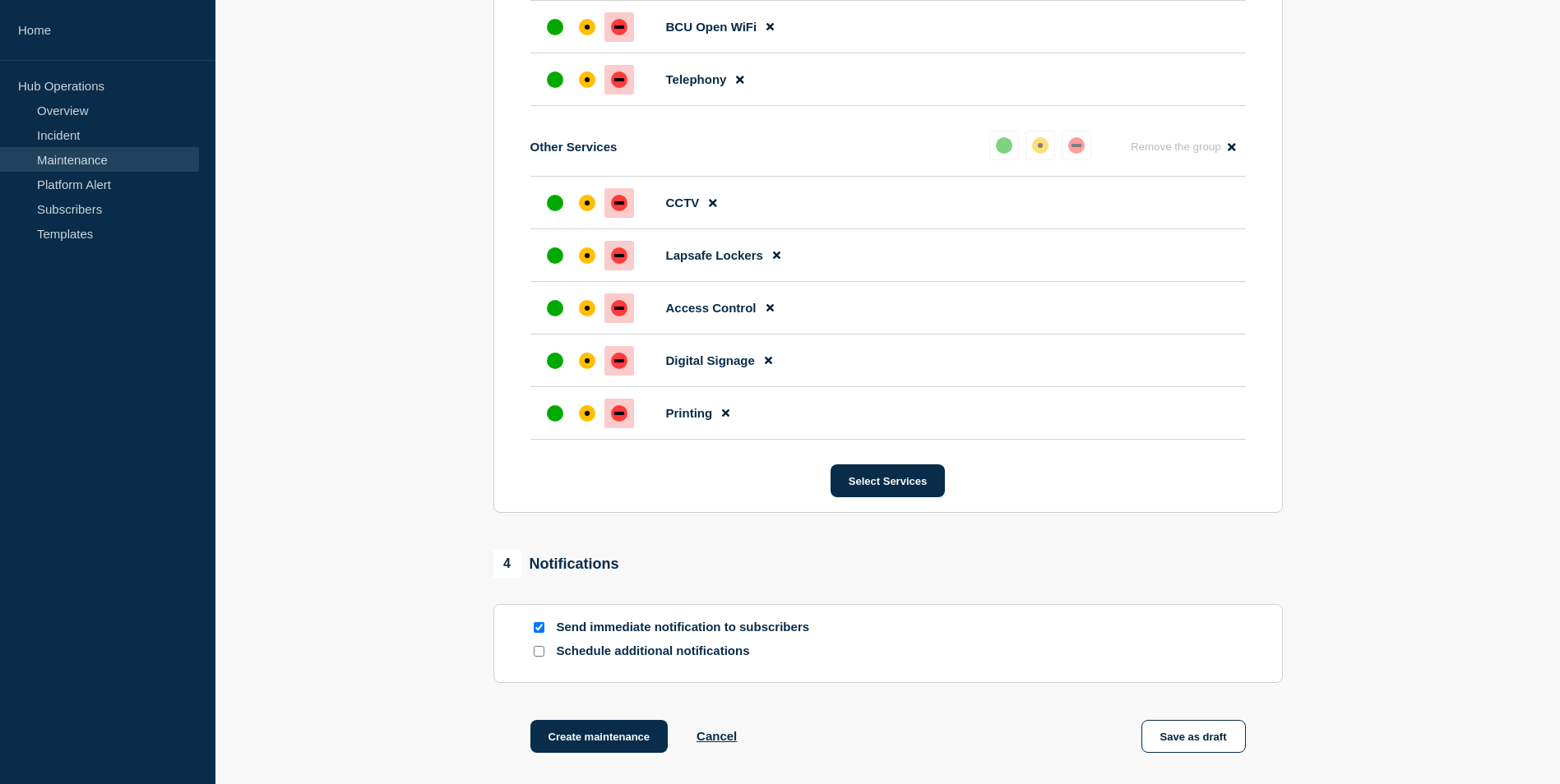
scroll to position [1280, 0]
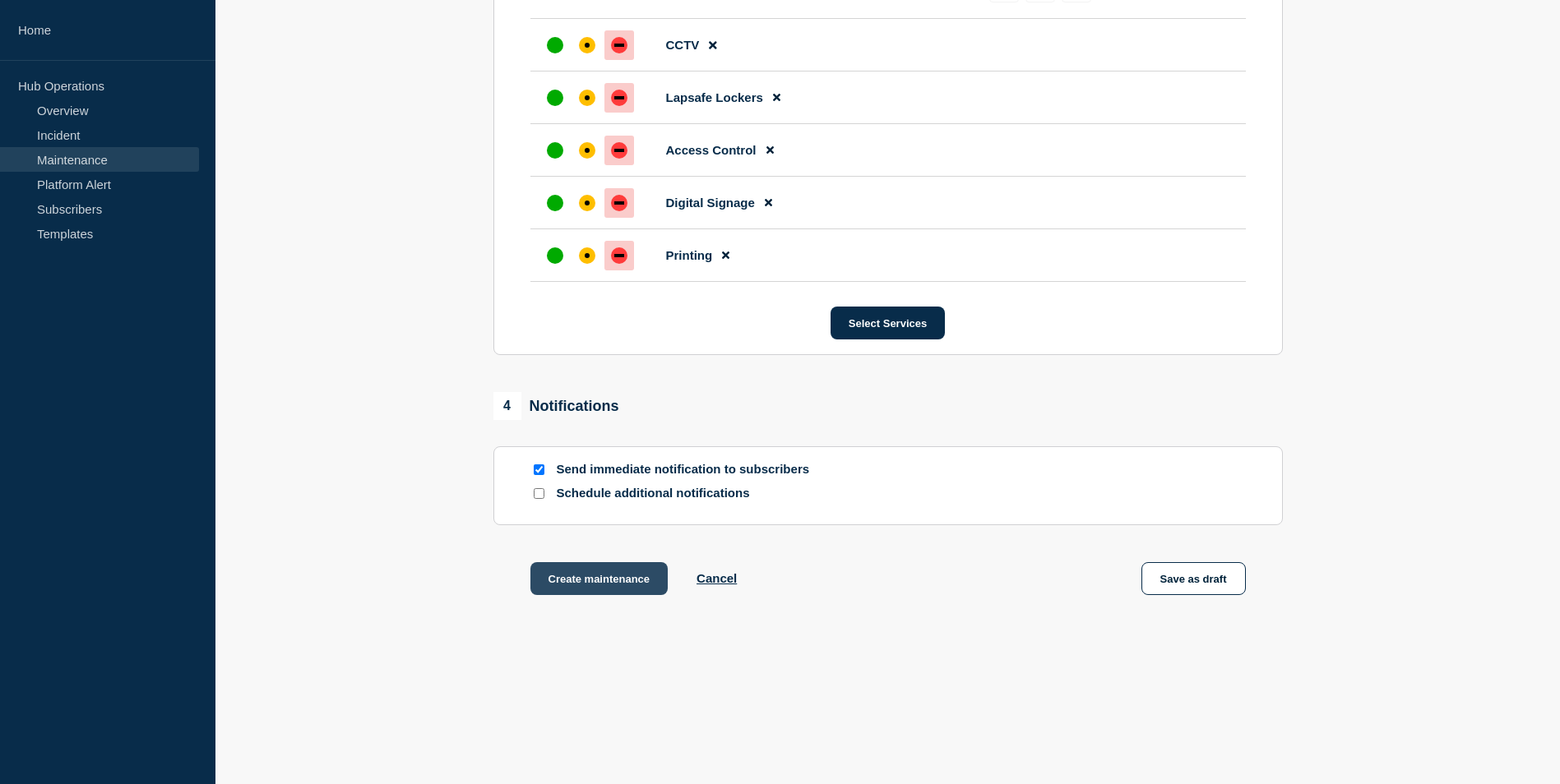
click at [634, 592] on button "Create maintenance" at bounding box center [599, 579] width 138 height 33
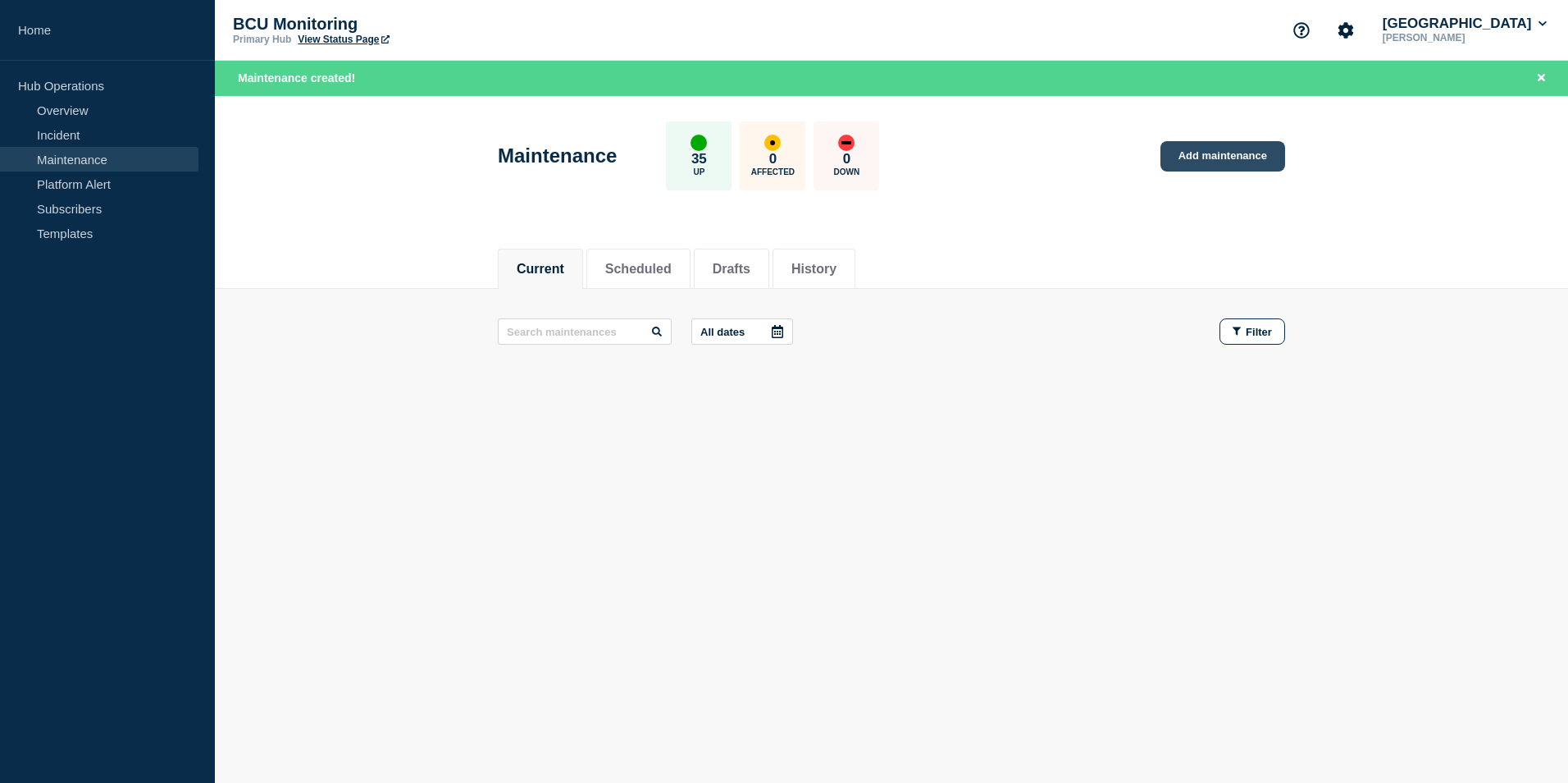
click at [1184, 159] on link "Add maintenance" at bounding box center [1223, 156] width 125 height 30
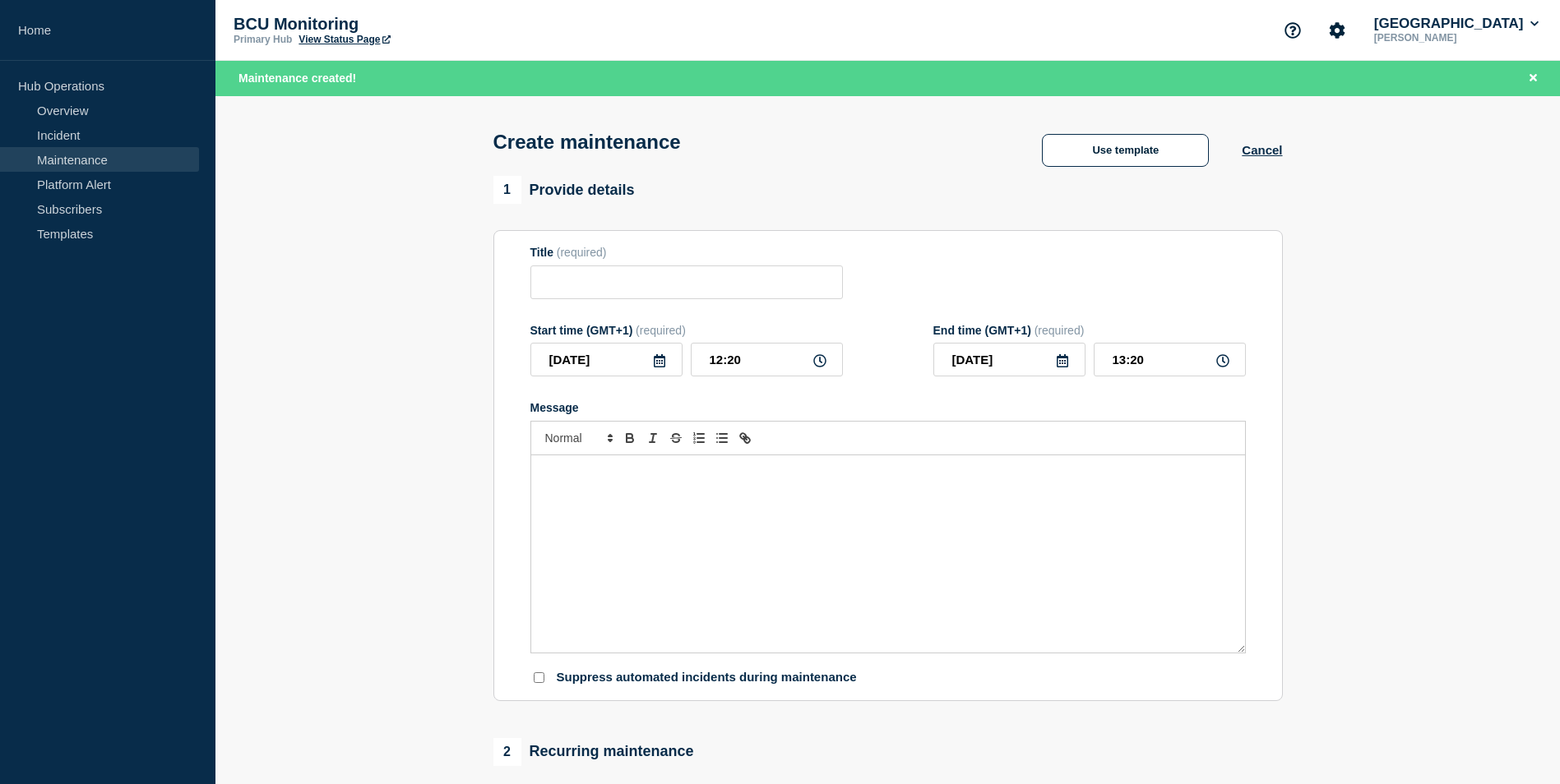
click at [666, 658] on form "Title (required) Start time (GMT+1) (required) [DATE] 12:20 End time (GMT+1) (r…" at bounding box center [888, 466] width 715 height 439
click at [673, 587] on div "Message" at bounding box center [888, 554] width 714 height 197
click at [668, 282] on input "Title" at bounding box center [687, 282] width 313 height 34
paste input "BCU Open Wi-Fi unavailable – [DATE] 9am-midnight"
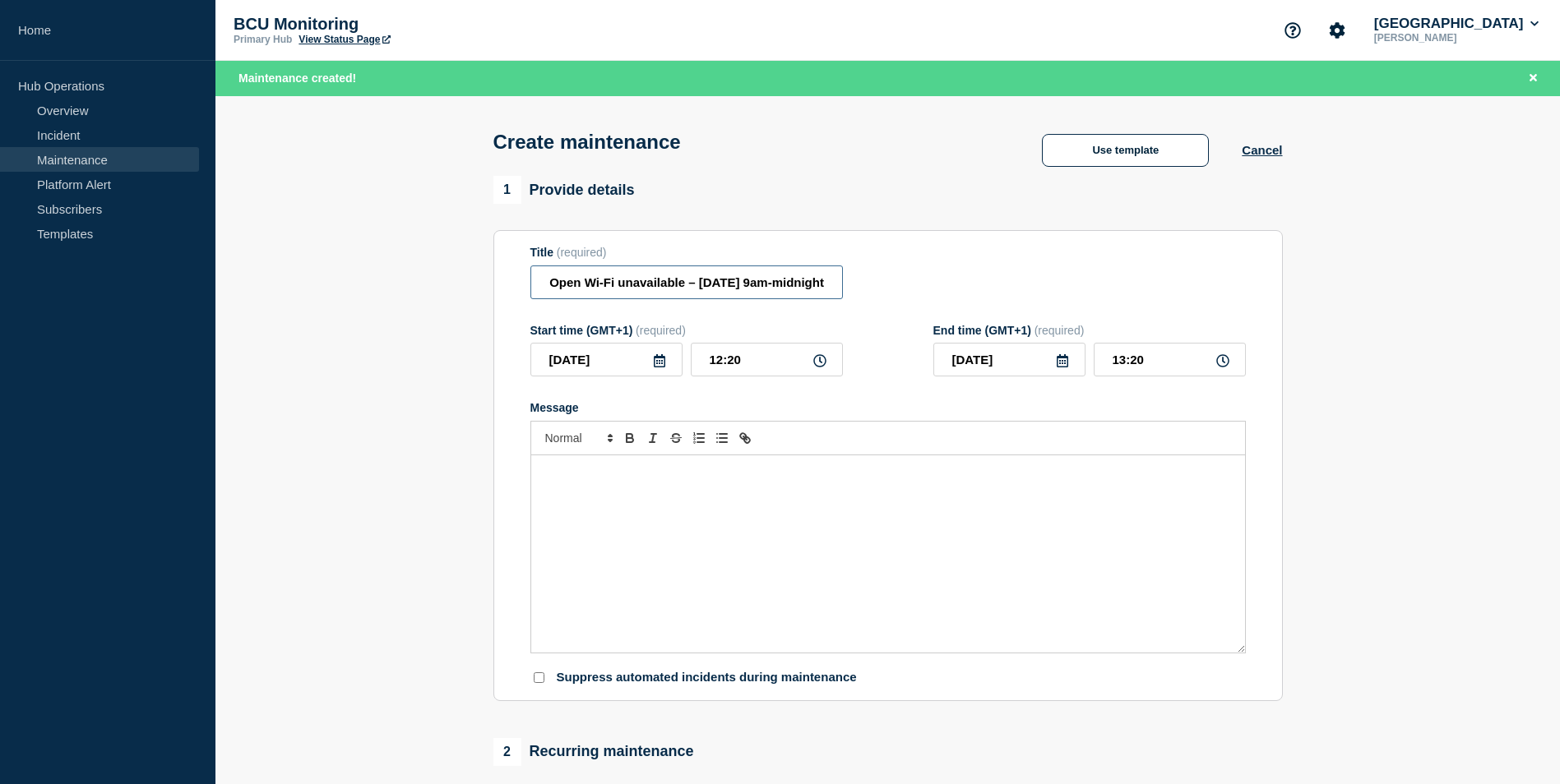
drag, startPoint x: 825, startPoint y: 287, endPoint x: 772, endPoint y: 293, distance: 53.3
click at [772, 293] on input "BCU Open Wi-Fi unavailable – [DATE] 9am-midnight" at bounding box center [687, 282] width 313 height 34
type input "BCU Open Wi-Fi unavailable – [DATE] 9am-5pm"
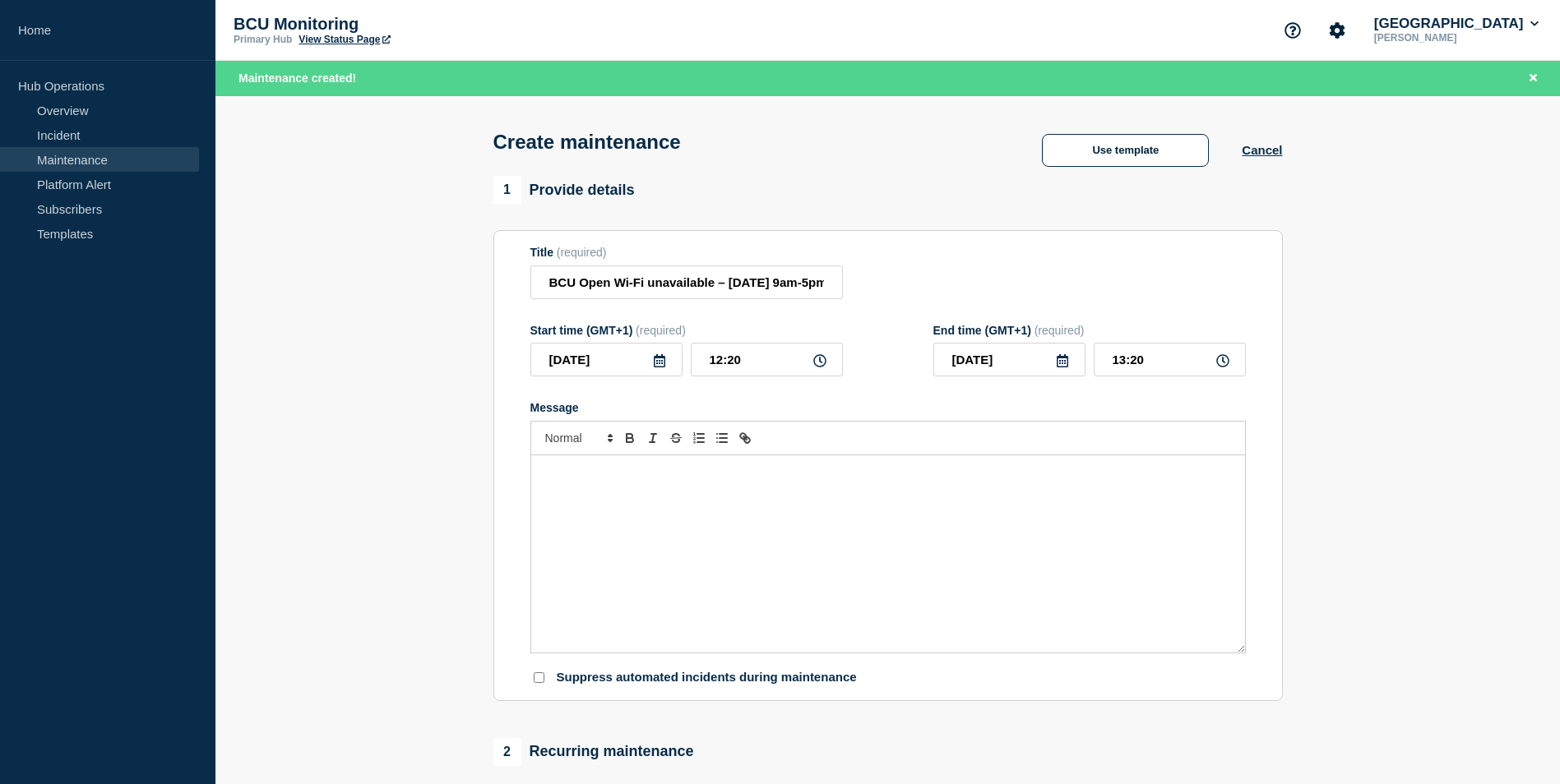
click at [893, 582] on div "Message" at bounding box center [888, 554] width 714 height 197
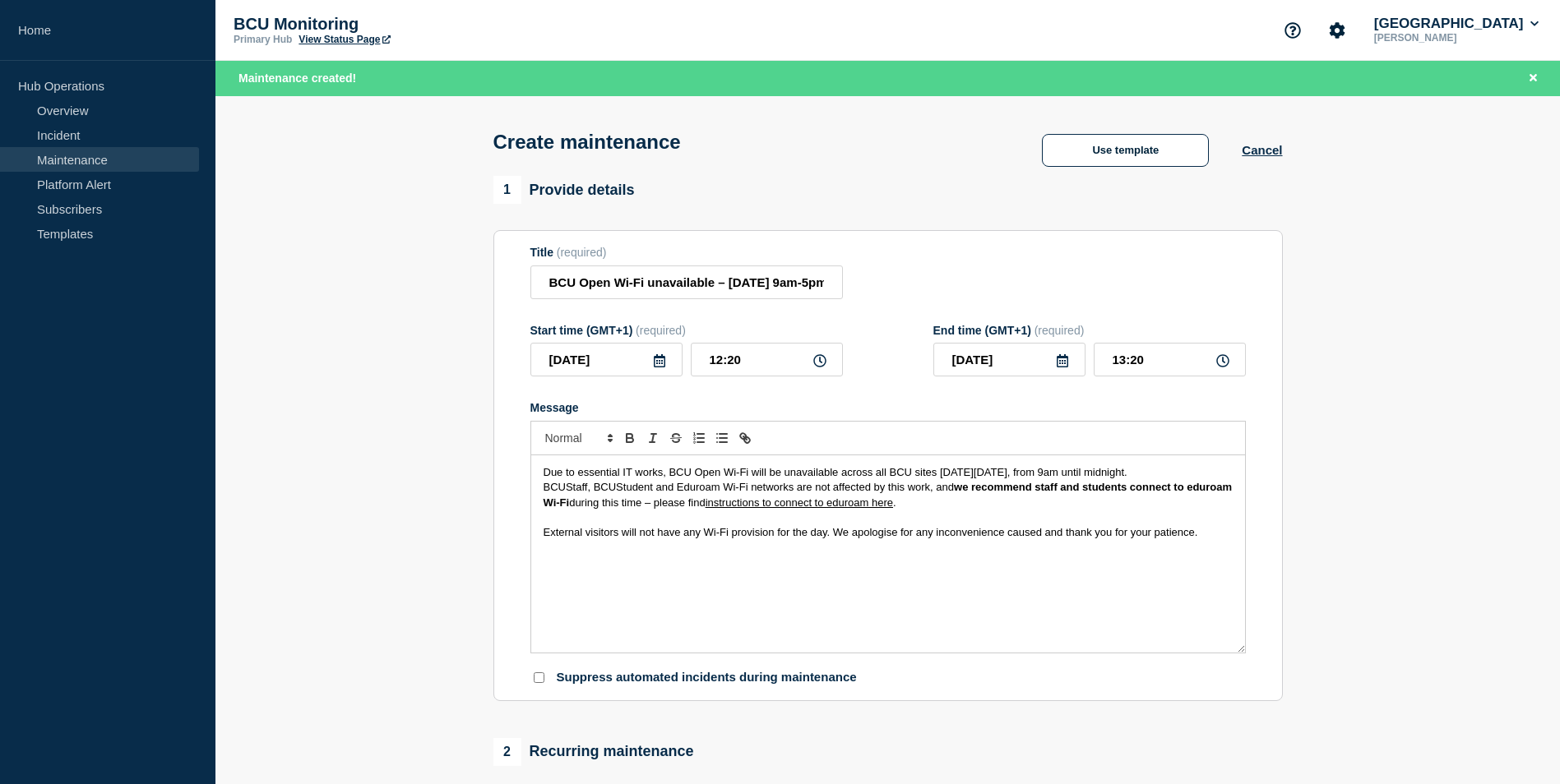
click at [1127, 475] on span "Due to essential IT works, BCU Open Wi-Fi will be unavailable across all BCU si…" at bounding box center [835, 472] width 584 height 13
drag, startPoint x: 1149, startPoint y: 475, endPoint x: 1114, endPoint y: 473, distance: 35.1
click at [1114, 473] on span "Due to essential IT works, BCU Open Wi-Fi will be unavailable across all BCU si…" at bounding box center [835, 472] width 584 height 13
click at [1005, 540] on p "External visitors will not have any Wi-Fi provision for the day. We apologise f…" at bounding box center [887, 532] width 689 height 15
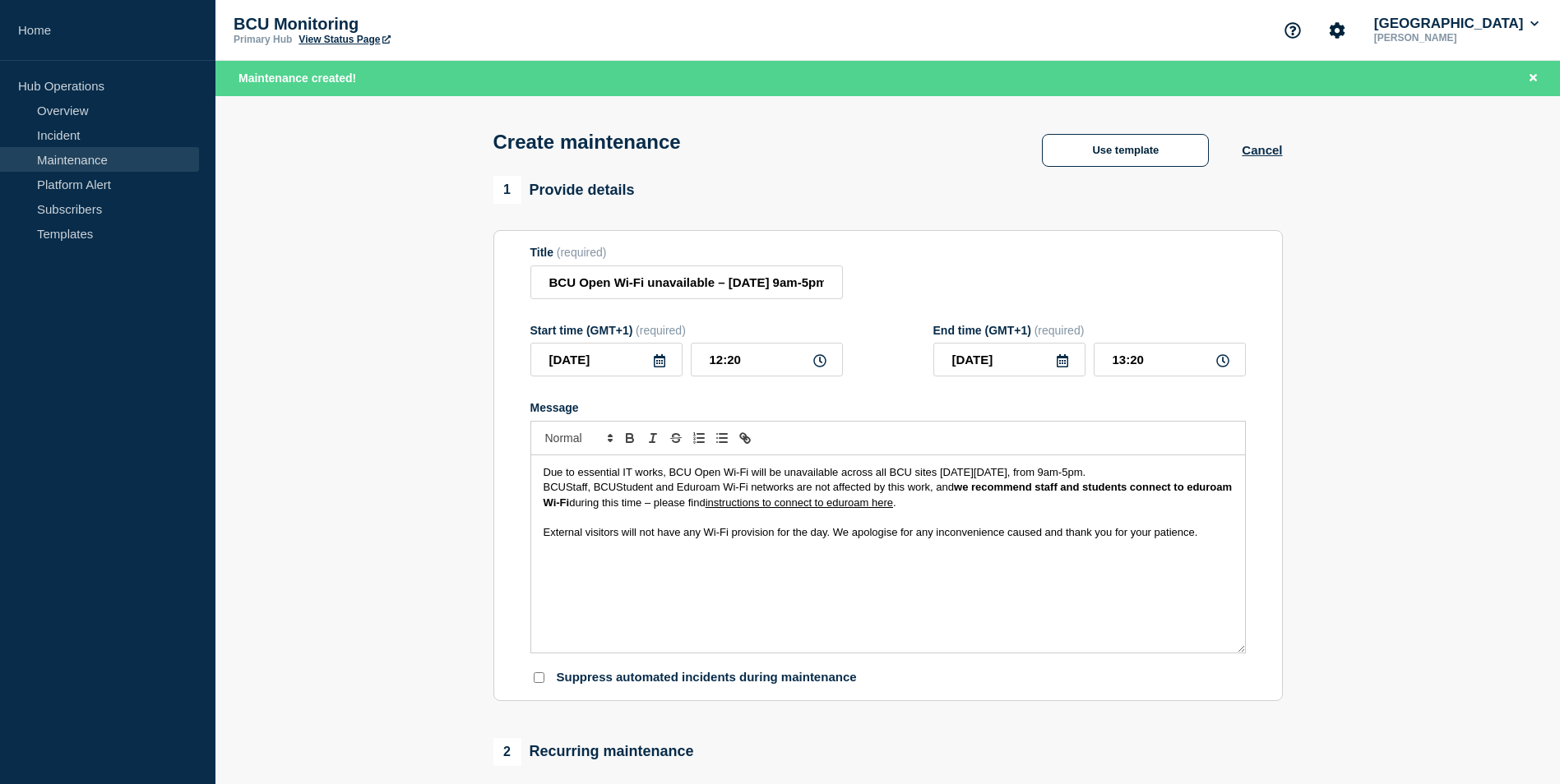
click at [817, 525] on p "Message" at bounding box center [887, 517] width 689 height 15
drag, startPoint x: 817, startPoint y: 527, endPoint x: 802, endPoint y: 527, distance: 15.0
click at [802, 525] on p "Message" at bounding box center [887, 517] width 689 height 15
click at [779, 534] on span "External visitors will not have any Wi-Fi provision for the day. We apologise f…" at bounding box center [870, 532] width 654 height 13
drag, startPoint x: 779, startPoint y: 534, endPoint x: 822, endPoint y: 539, distance: 43.3
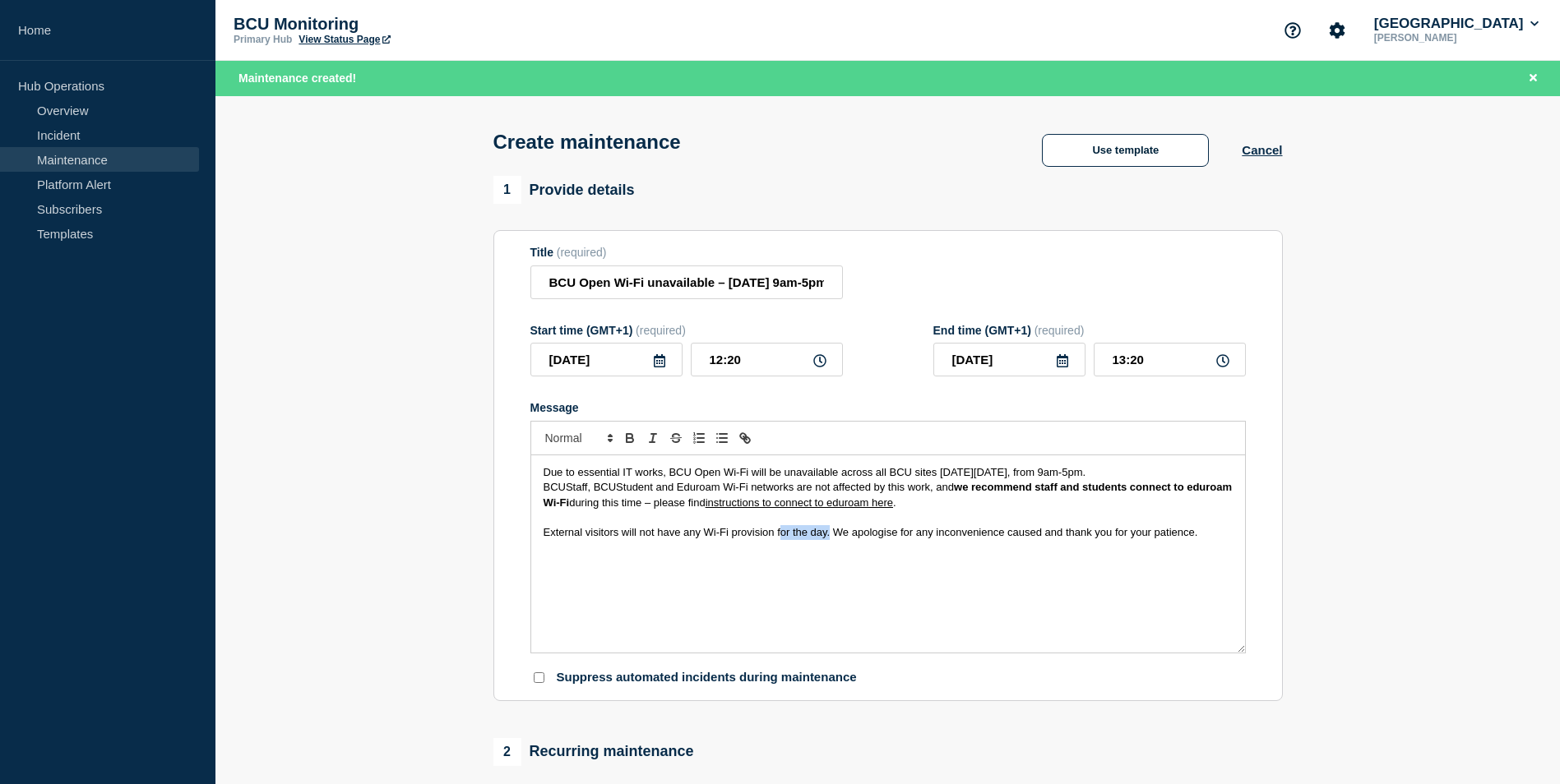
click at [822, 538] on span "External visitors will not have any Wi-Fi provision for the day. We apologise f…" at bounding box center [870, 532] width 654 height 13
click at [661, 363] on icon at bounding box center [658, 360] width 13 height 13
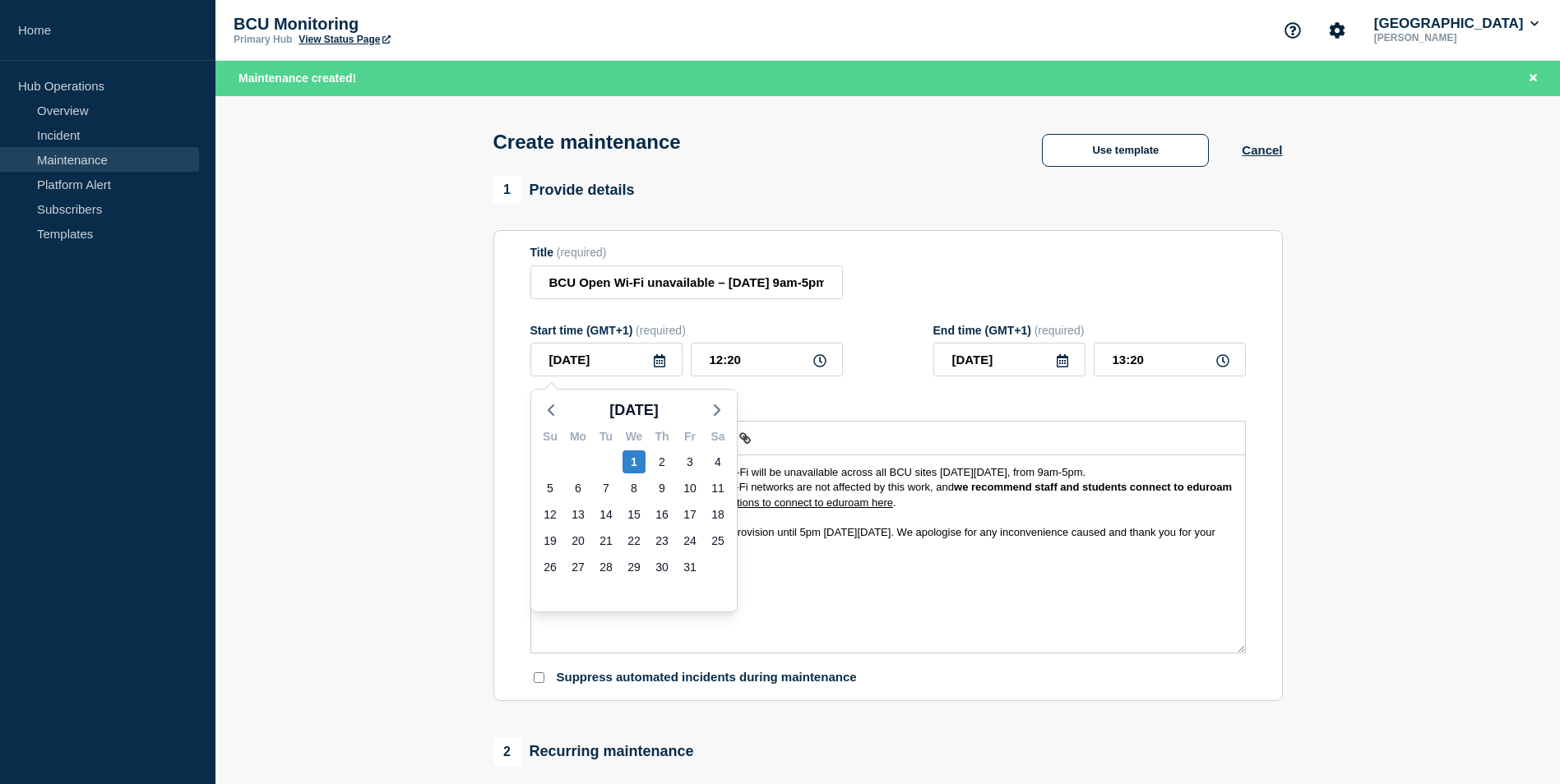
click at [865, 546] on p "External visitors will not have any Wi-Fi provision until 5pm [DATE][DATE]. We …" at bounding box center [887, 540] width 689 height 30
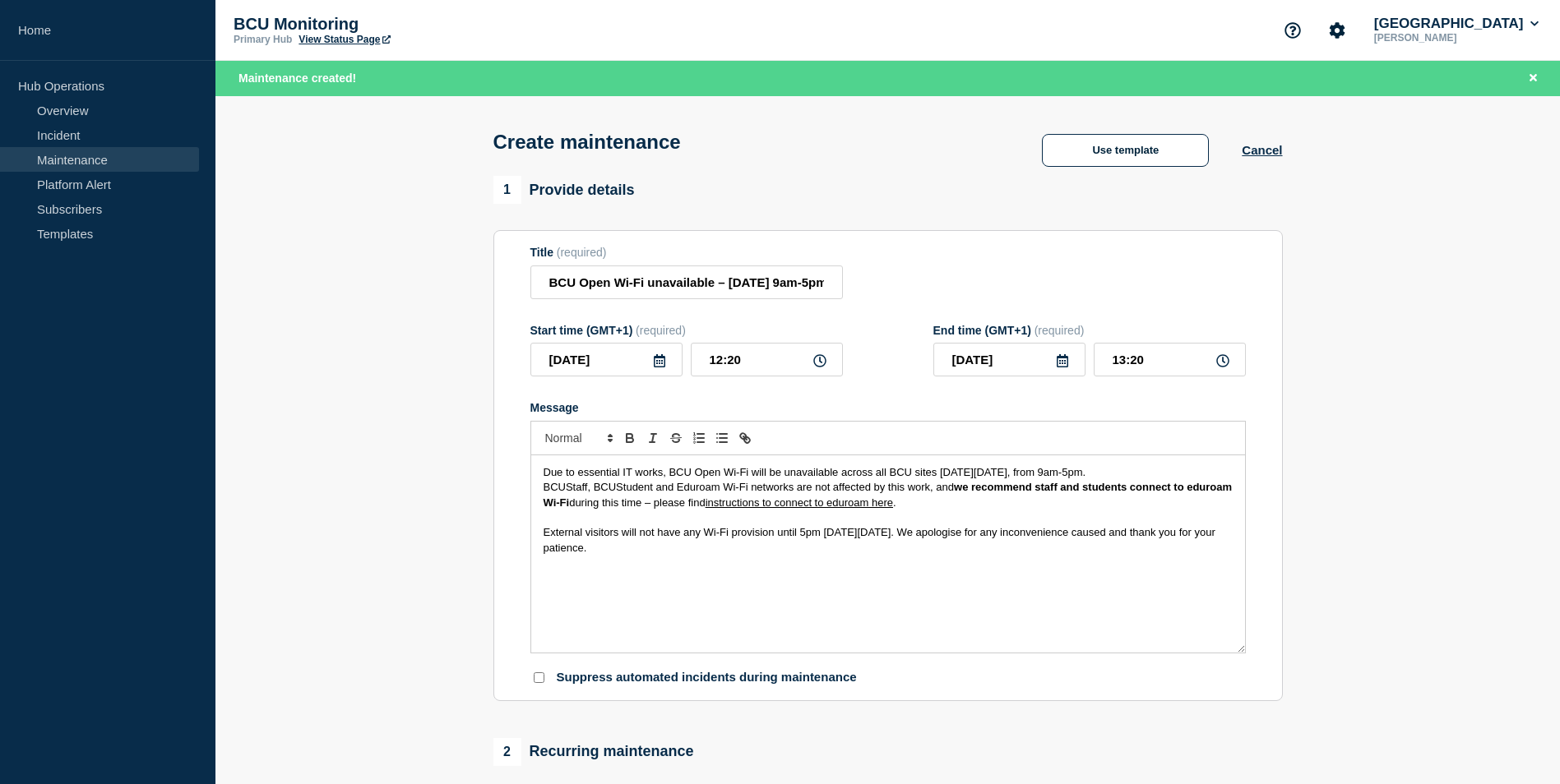
click at [662, 358] on icon at bounding box center [658, 360] width 13 height 13
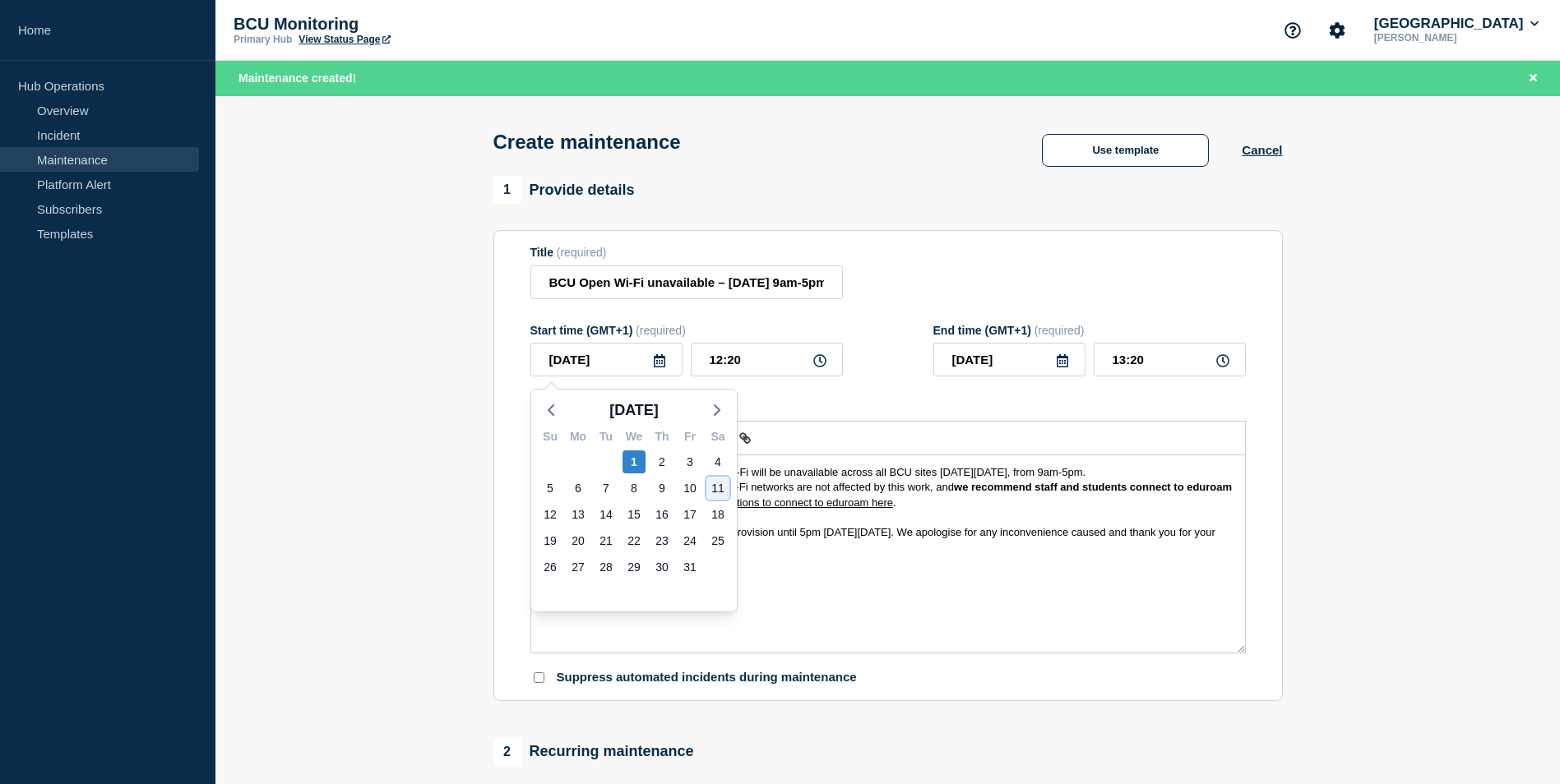
click at [714, 486] on div "11" at bounding box center [718, 488] width 23 height 23
type input "[DATE]"
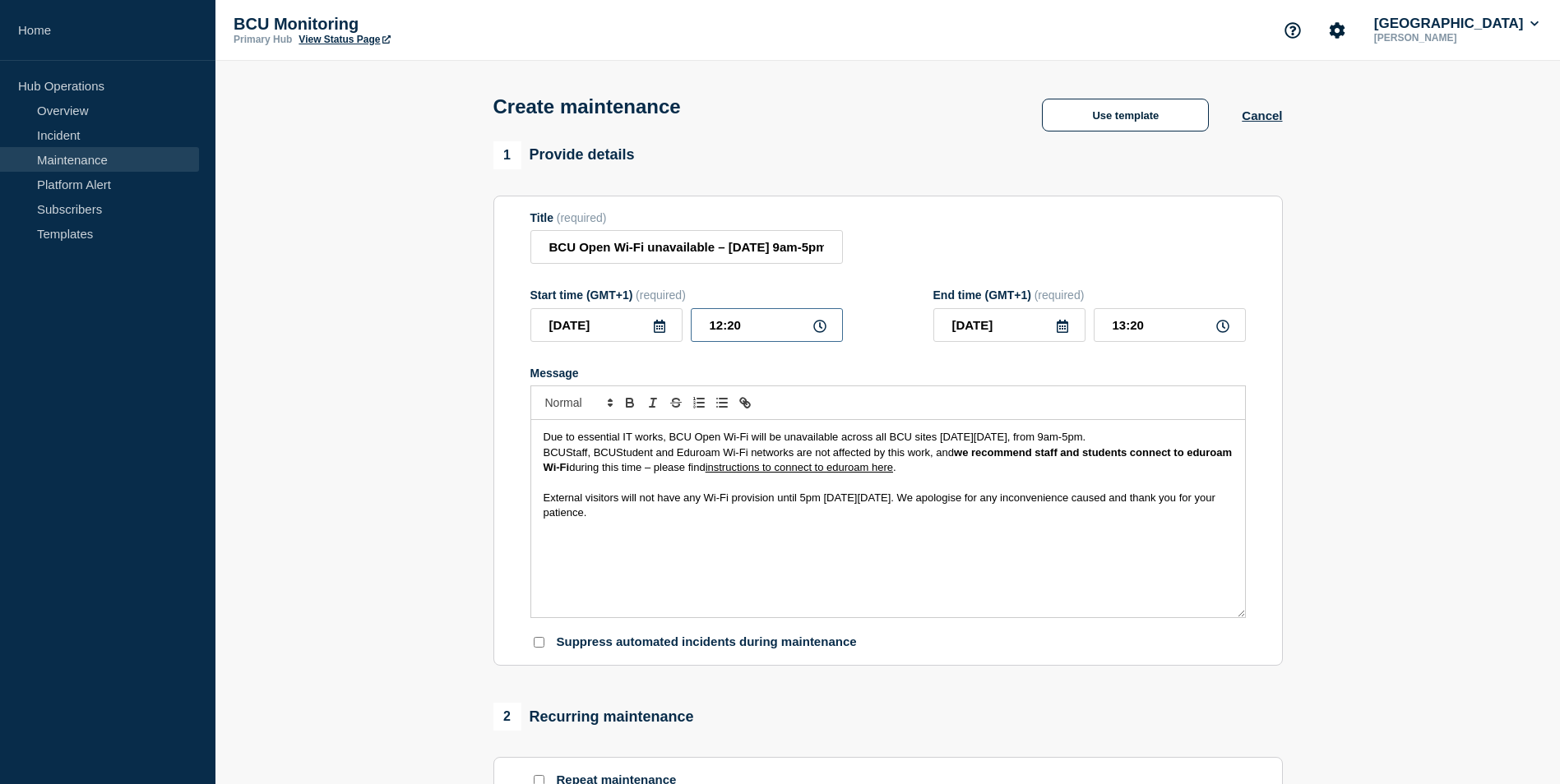
drag, startPoint x: 772, startPoint y: 328, endPoint x: 621, endPoint y: 321, distance: 151.2
click at [621, 321] on div "[DATE] 12:20" at bounding box center [687, 325] width 313 height 34
type input "09:00"
drag, startPoint x: 1187, startPoint y: 324, endPoint x: 1085, endPoint y: 324, distance: 102.0
click at [1085, 324] on div "[DATE] 10:00" at bounding box center [1089, 325] width 313 height 34
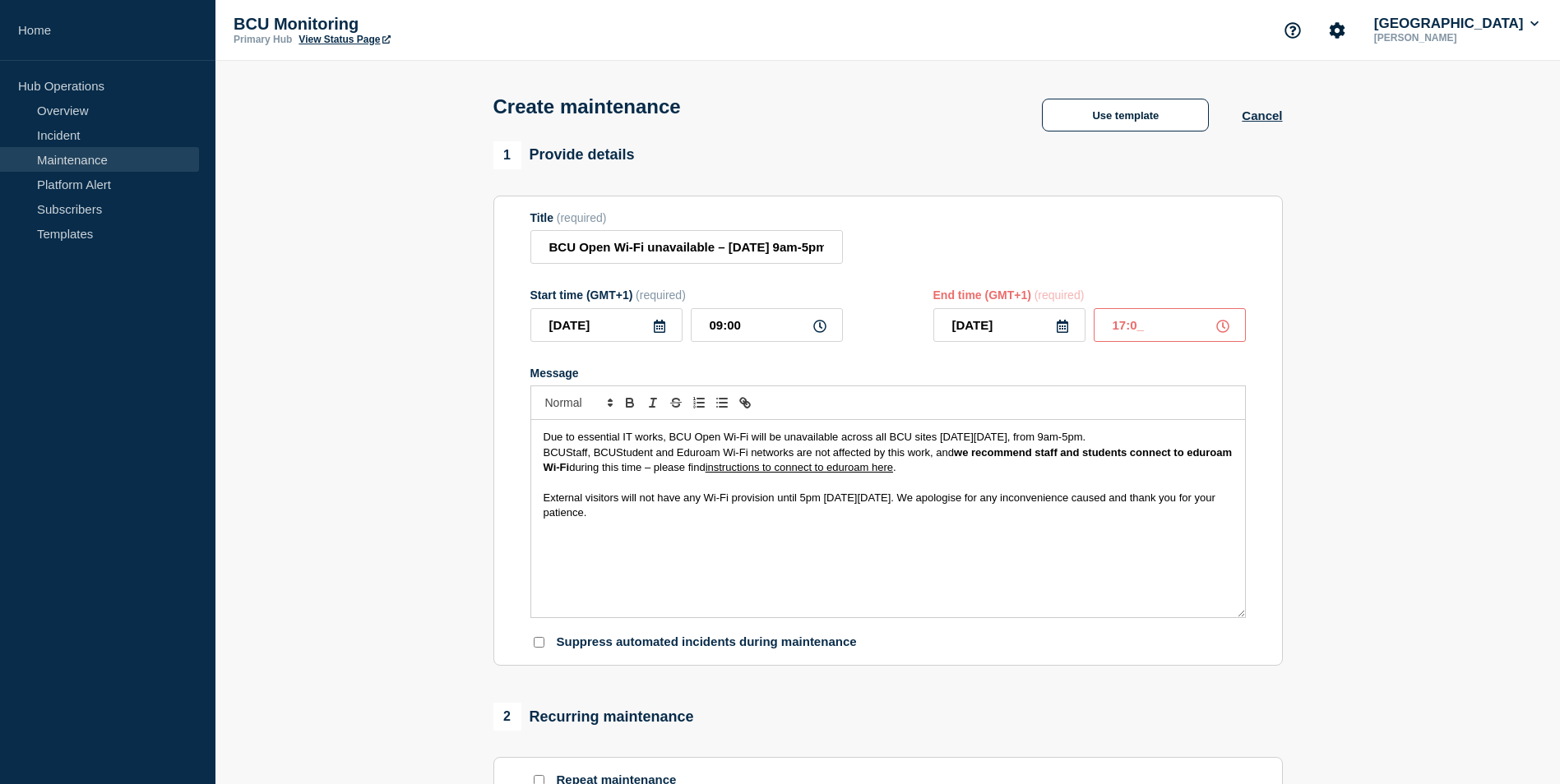
type input "17:00"
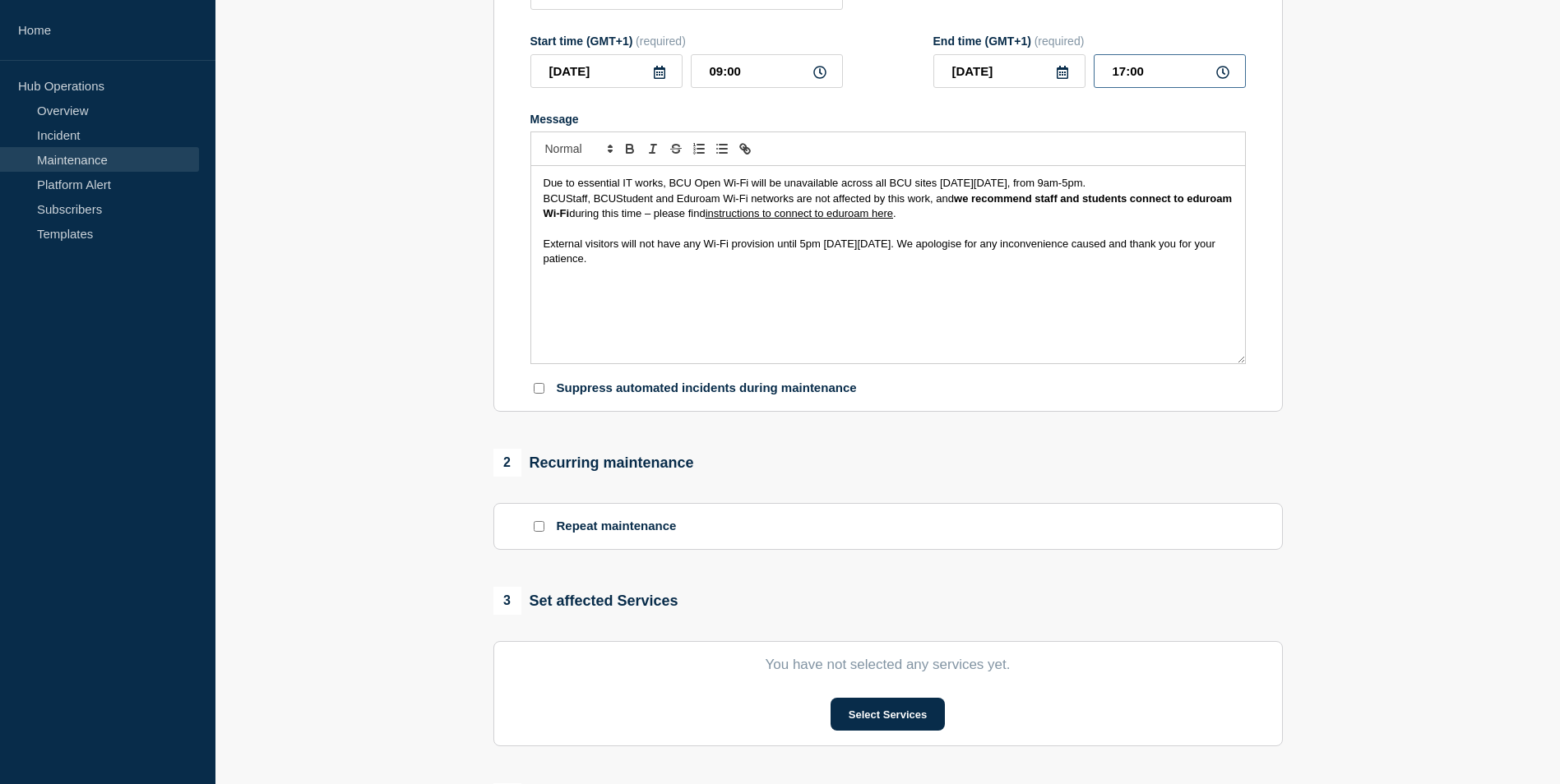
scroll to position [411, 0]
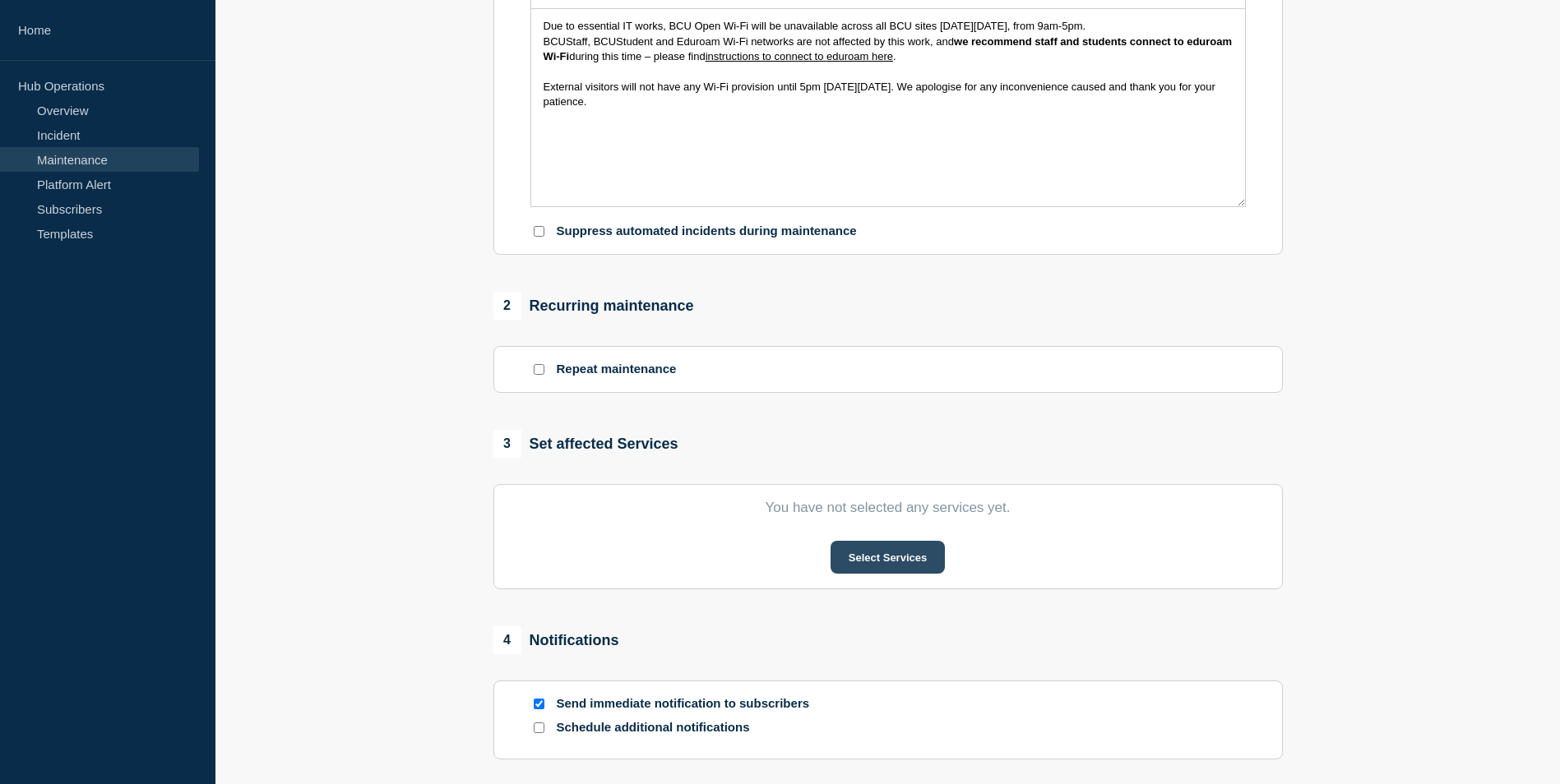
click at [870, 559] on button "Select Services" at bounding box center [887, 557] width 114 height 33
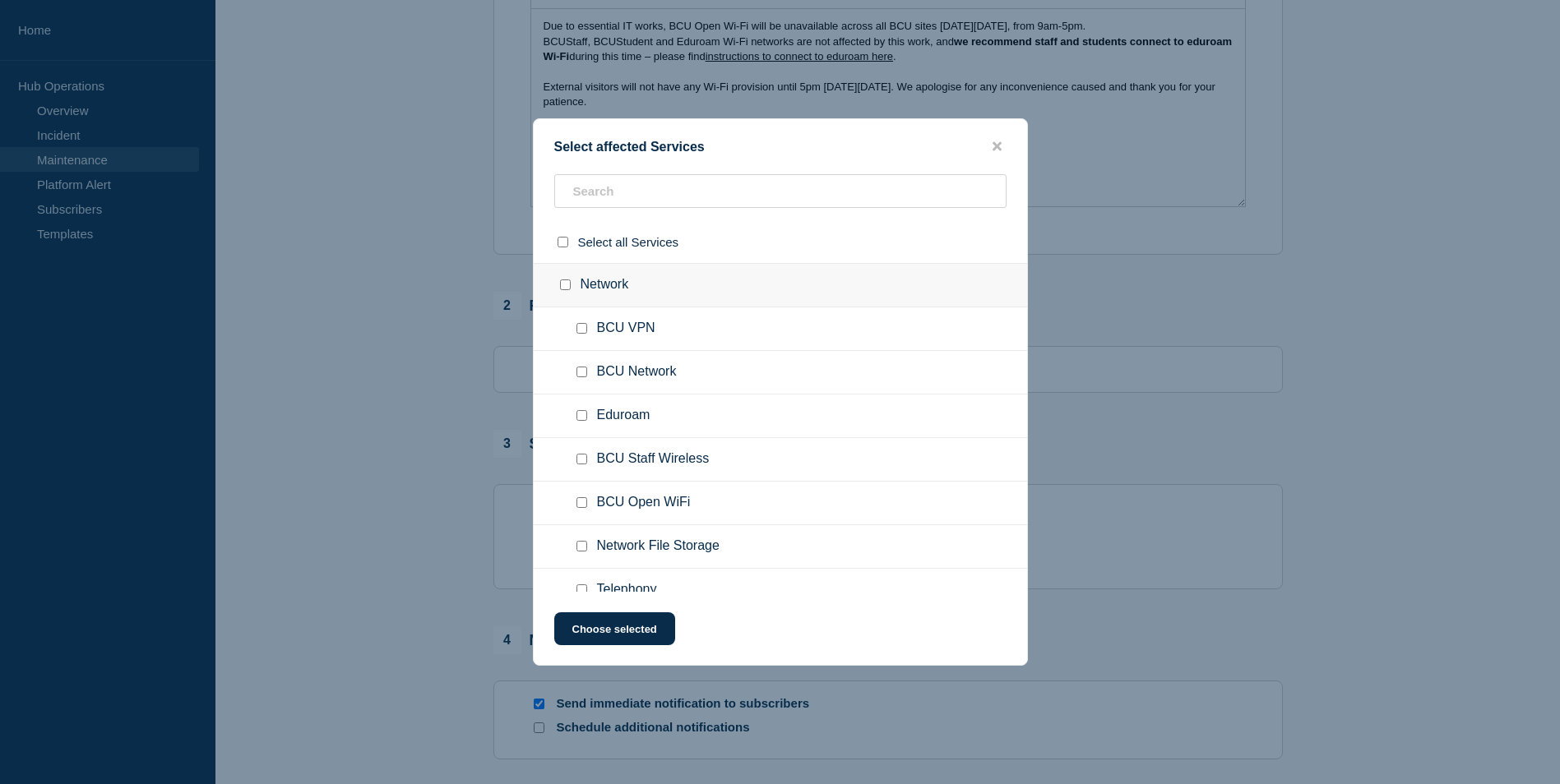
scroll to position [82, 0]
click at [579, 424] on input "BCU Open WiFi checkbox" at bounding box center [581, 420] width 11 height 11
checkbox input "true"
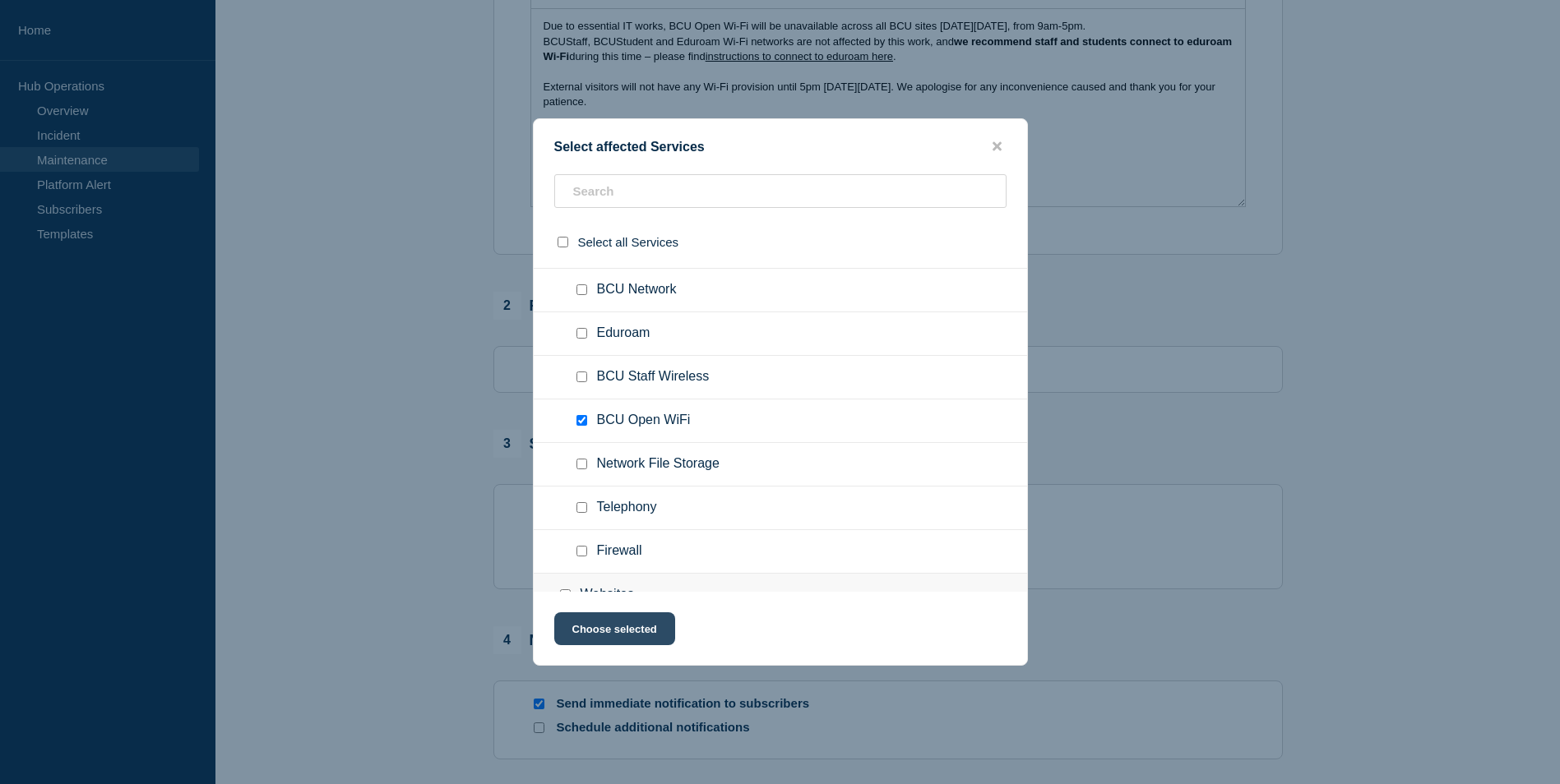
click at [629, 629] on button "Choose selected" at bounding box center [614, 629] width 121 height 33
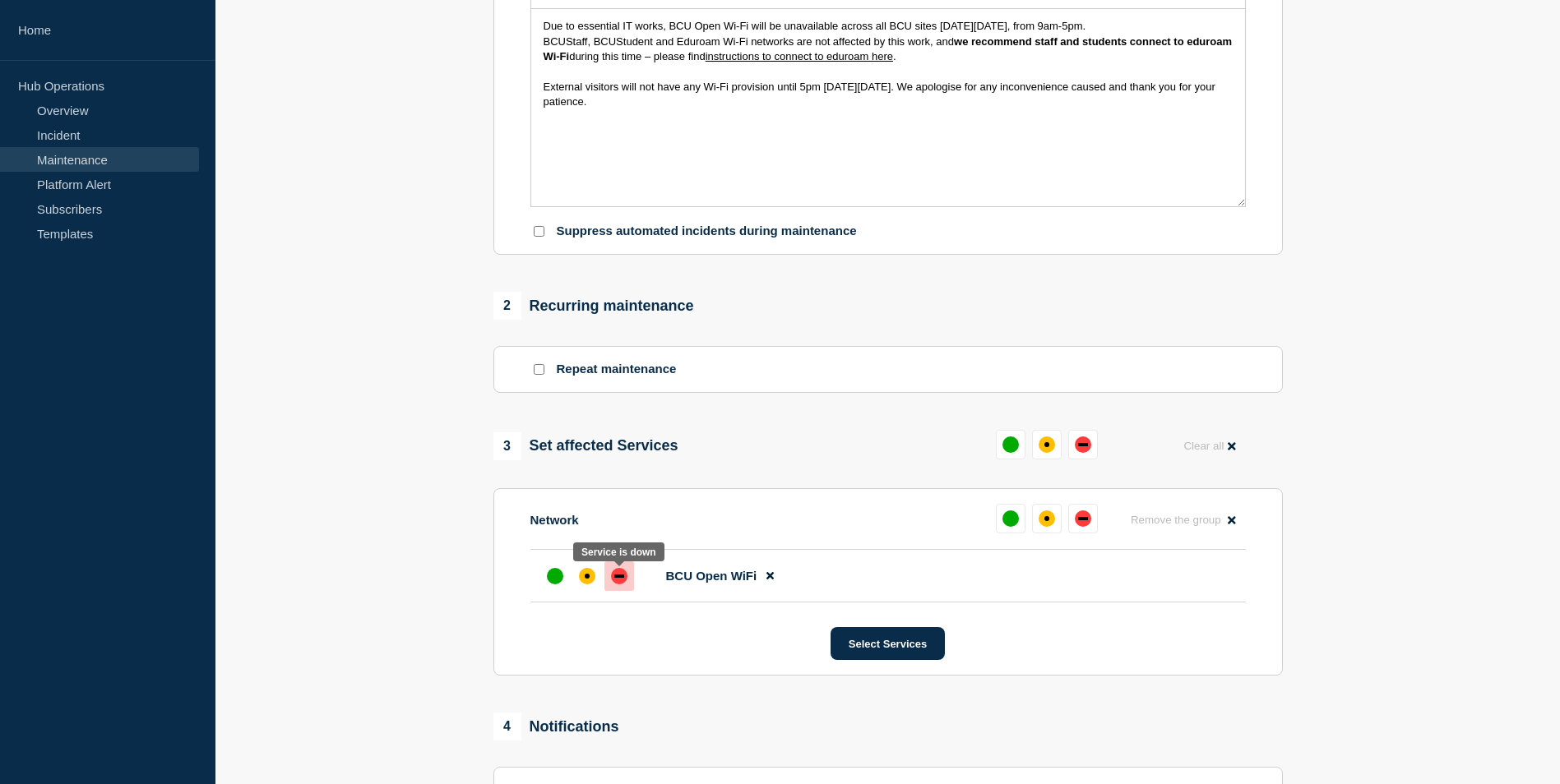
click at [619, 578] on div "down" at bounding box center [619, 575] width 10 height 3
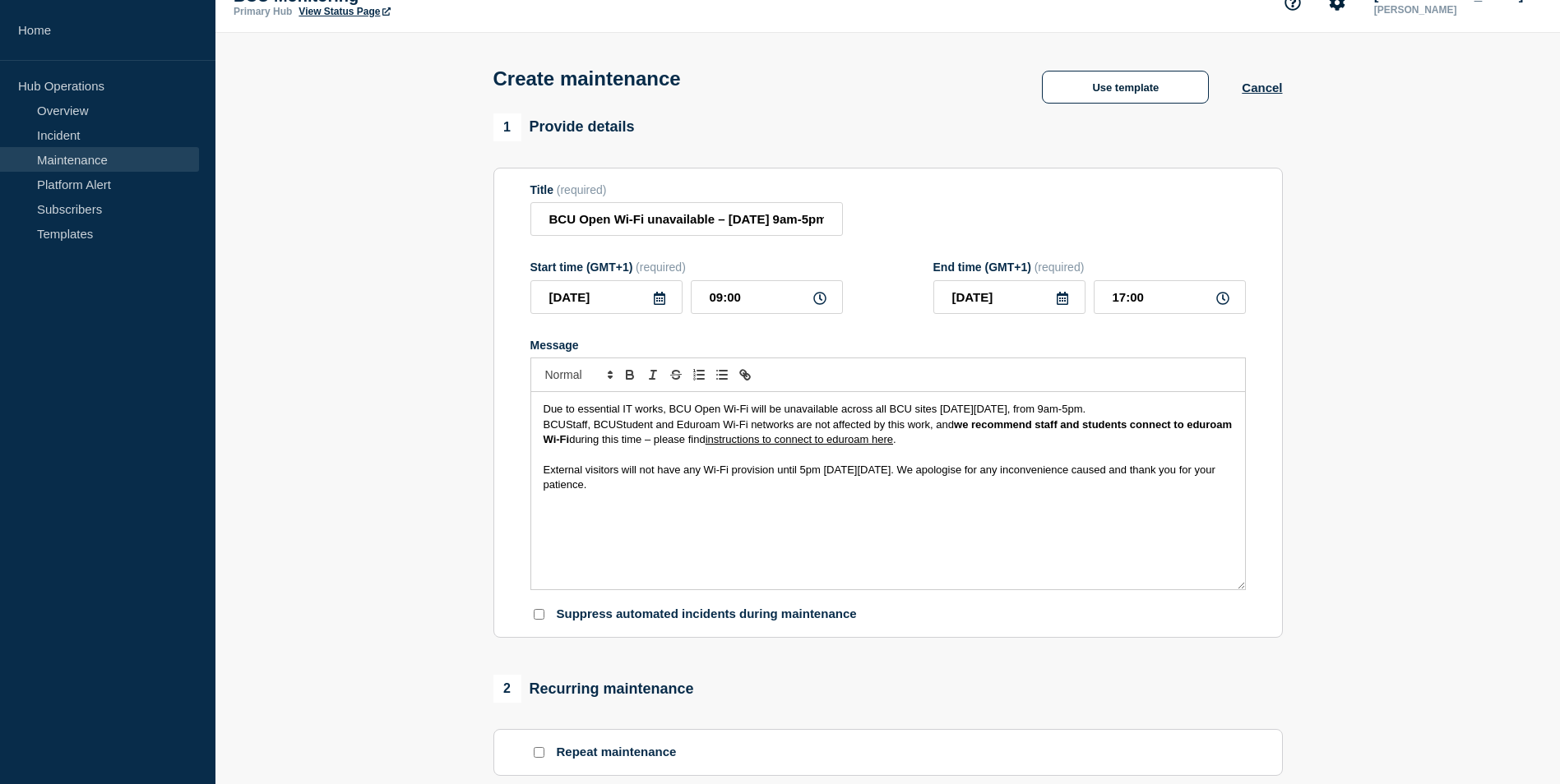
scroll to position [0, 0]
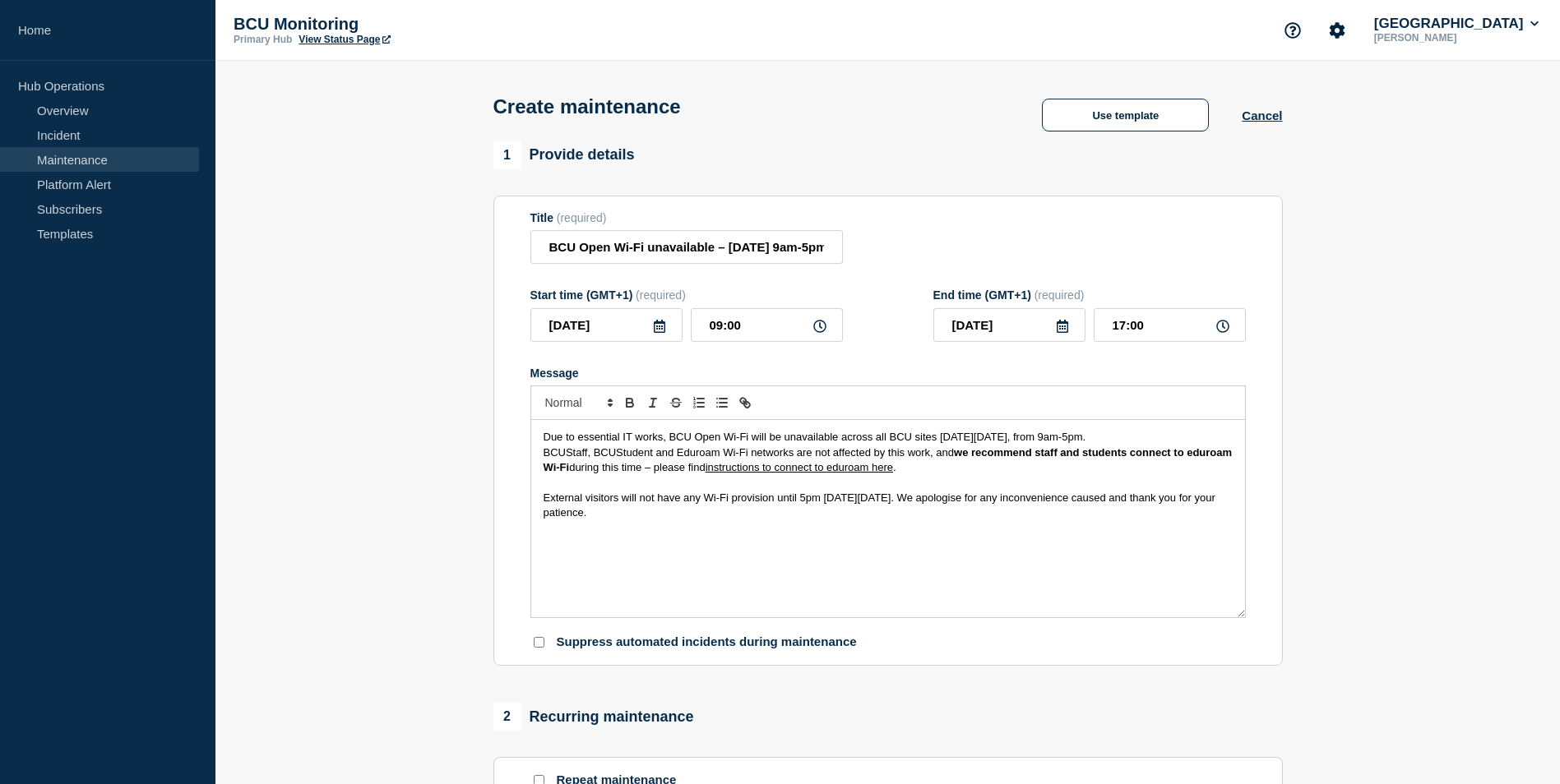
click at [786, 540] on div "Due to essential IT works, BCU Open Wi-Fi will be unavailable across all BCU si…" at bounding box center [888, 518] width 714 height 197
